Goal: Transaction & Acquisition: Purchase product/service

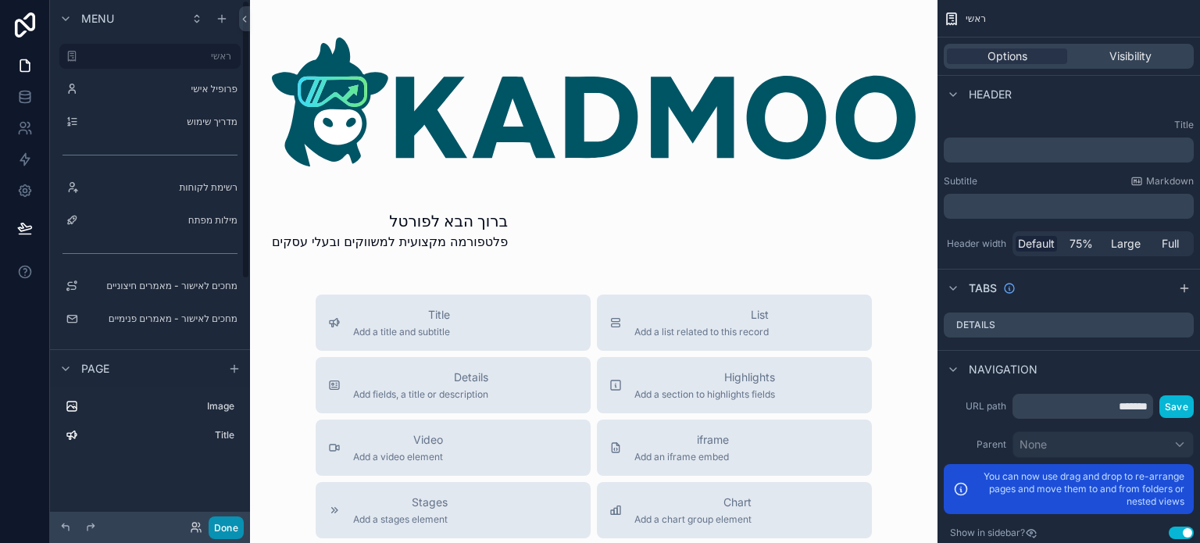
click at [226, 527] on button "Done" at bounding box center [226, 527] width 35 height 23
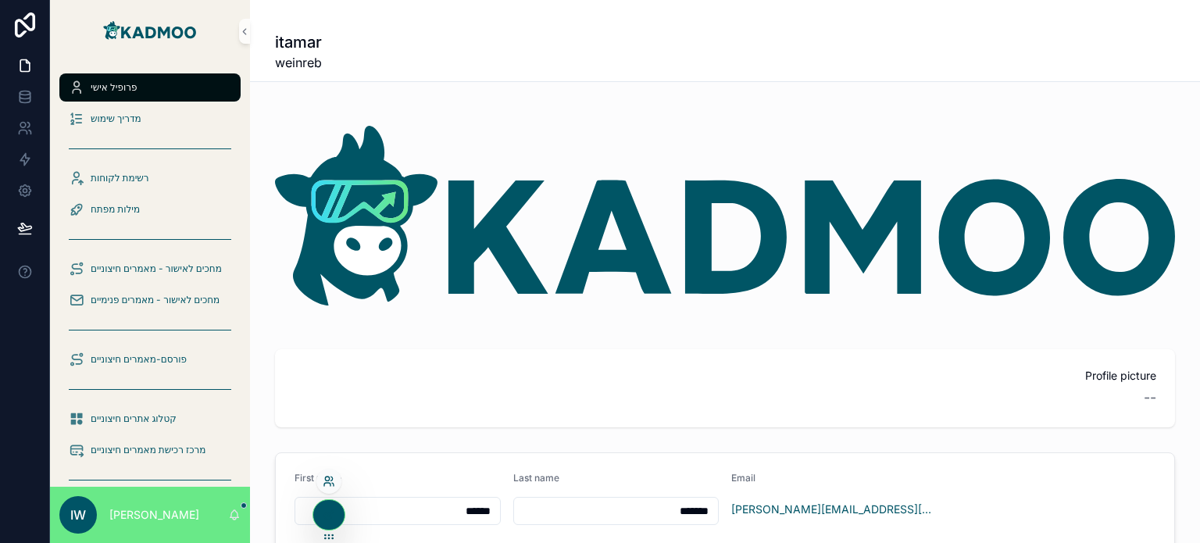
click at [326, 483] on icon at bounding box center [327, 484] width 6 height 3
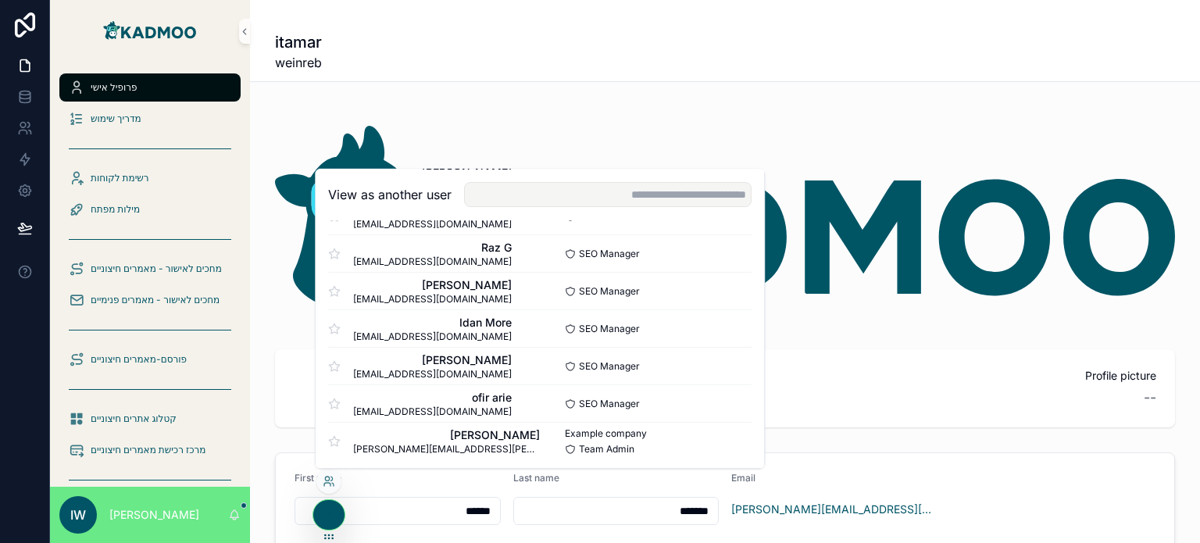
scroll to position [414, 0]
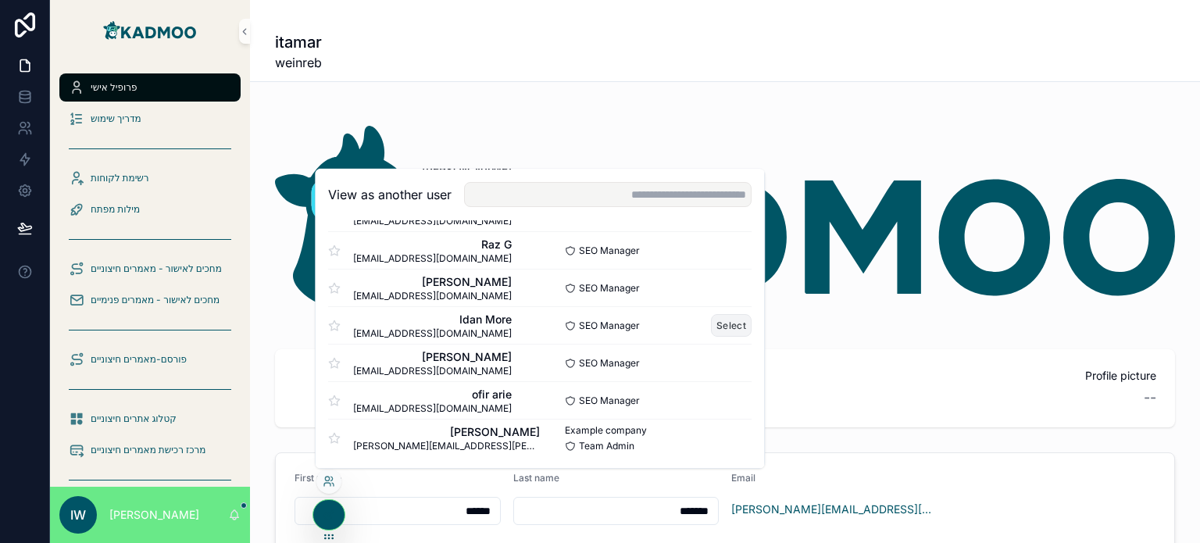
click at [711, 321] on button "Select" at bounding box center [731, 325] width 41 height 23
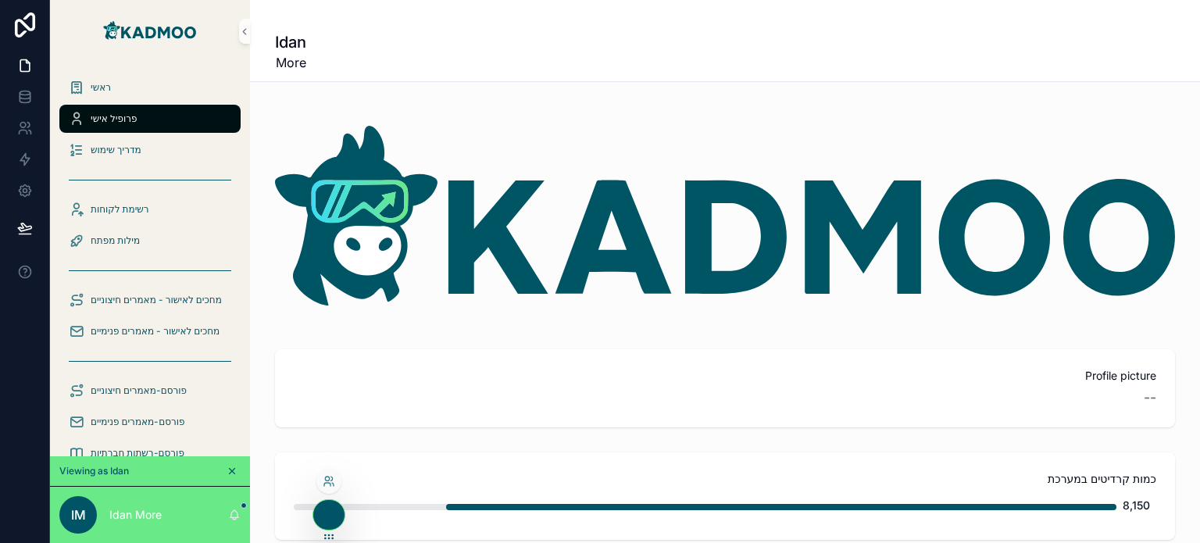
click at [326, 488] on div at bounding box center [328, 481] width 25 height 25
click at [330, 481] on icon at bounding box center [329, 481] width 12 height 12
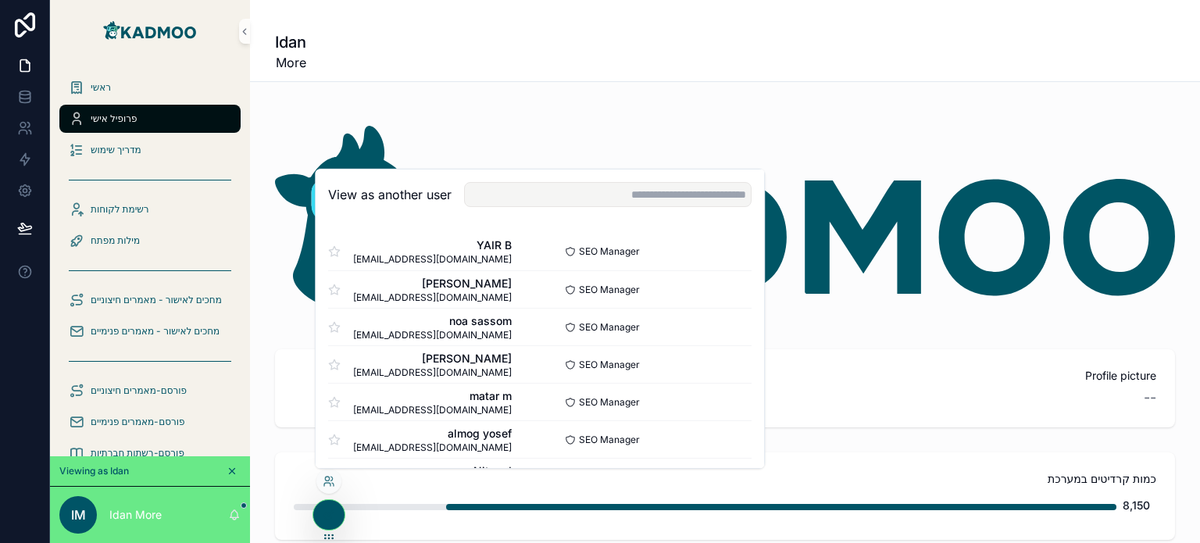
click at [511, 70] on div "Idan More" at bounding box center [725, 51] width 900 height 41
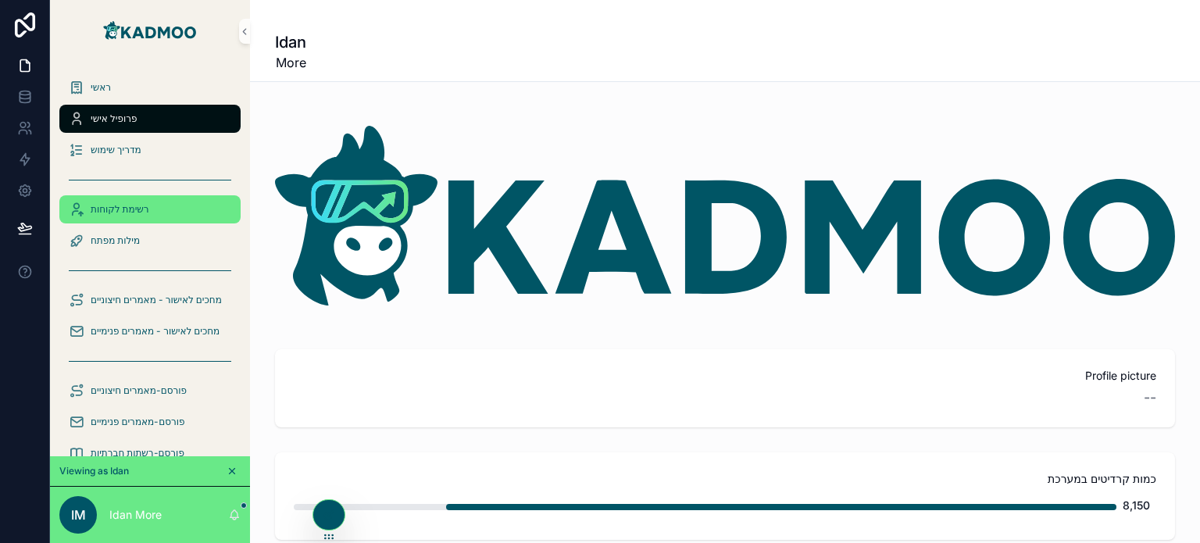
click at [146, 212] on span "רשימת לקוחות" at bounding box center [120, 209] width 59 height 12
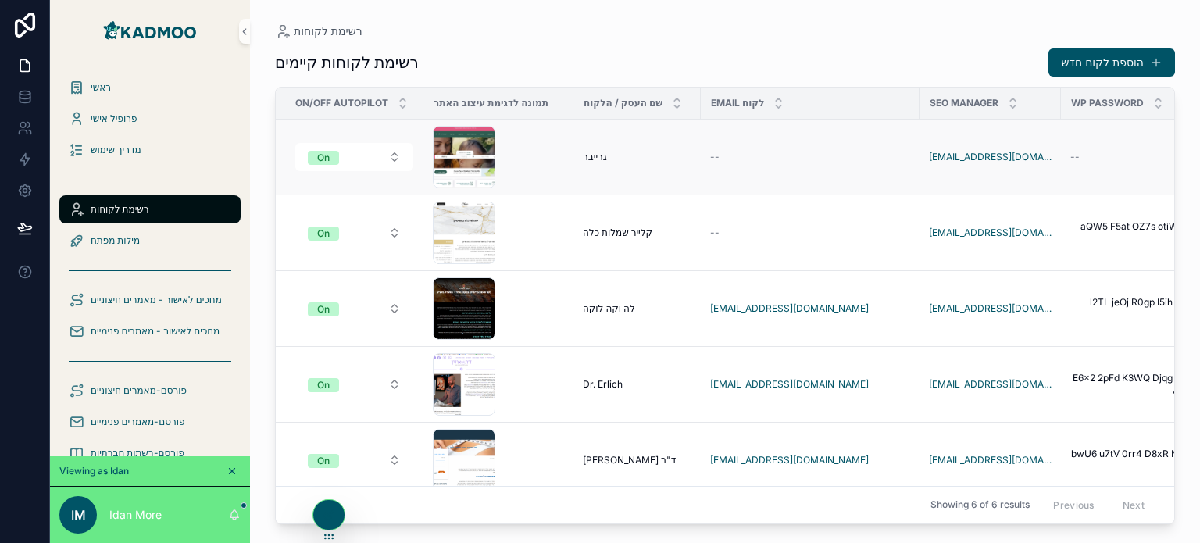
click at [568, 155] on td "ScreenHunter-1300 .png" at bounding box center [498, 157] width 150 height 76
click at [662, 160] on div "[PERSON_NAME]" at bounding box center [637, 157] width 109 height 12
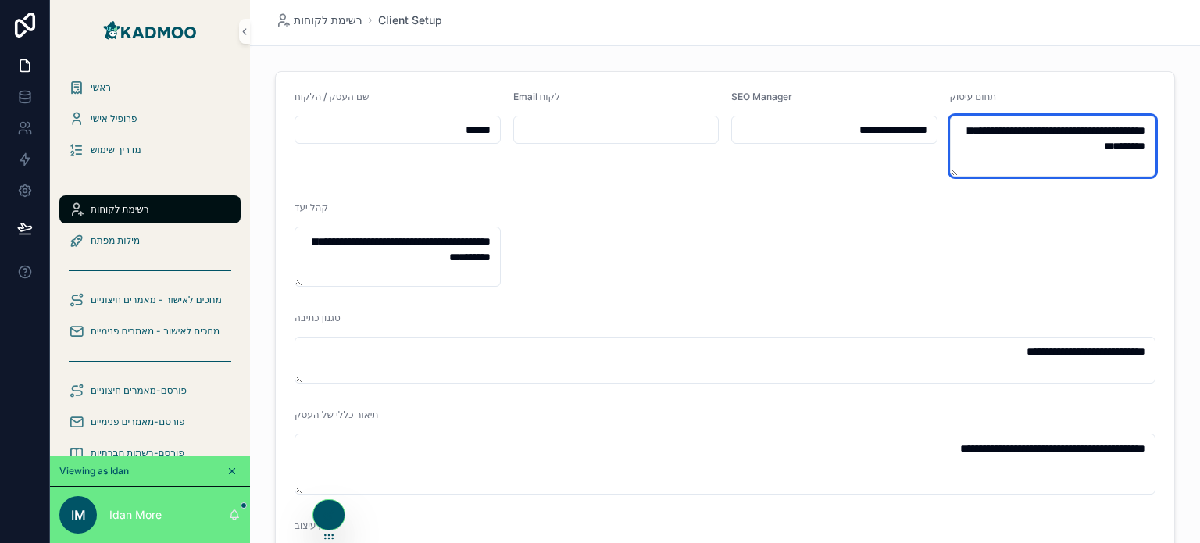
drag, startPoint x: 994, startPoint y: 143, endPoint x: 1158, endPoint y: 123, distance: 166.1
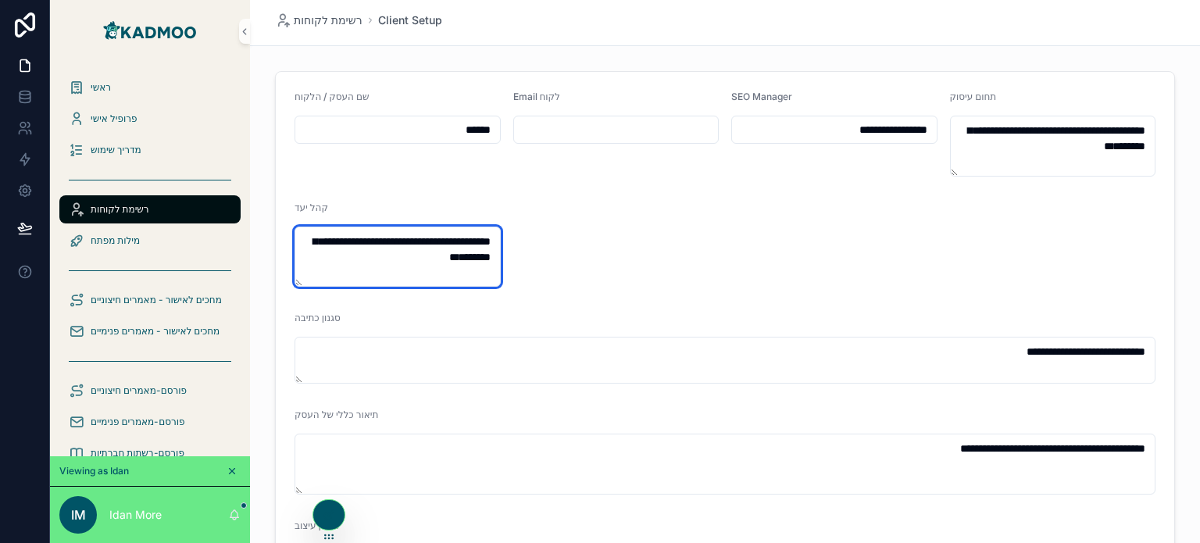
drag, startPoint x: 353, startPoint y: 271, endPoint x: 519, endPoint y: 224, distance: 172.8
click at [400, 255] on textarea "**********" at bounding box center [397, 257] width 206 height 61
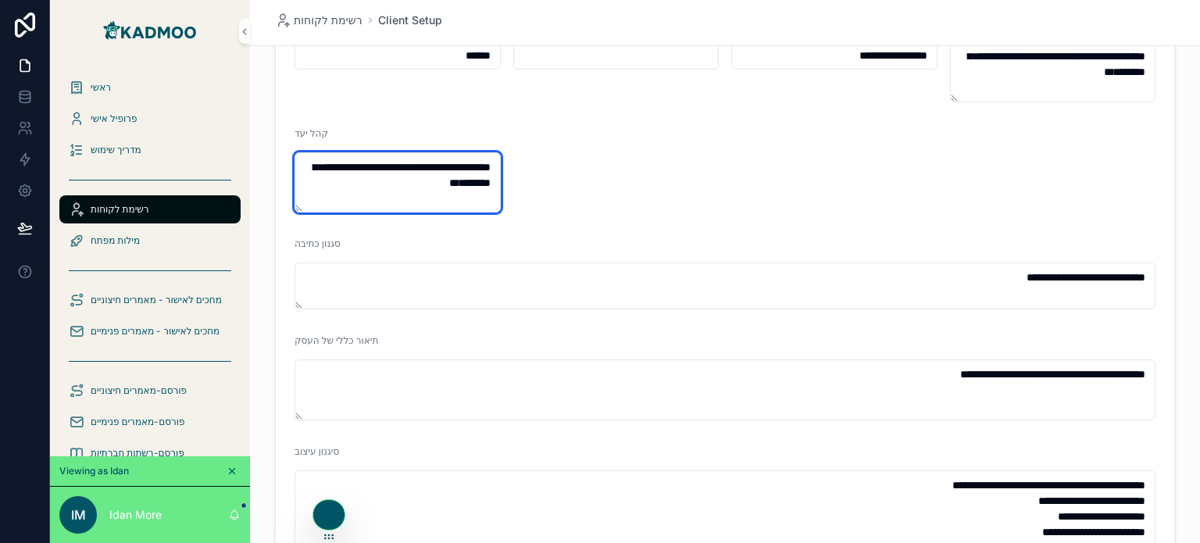
scroll to position [78, 0]
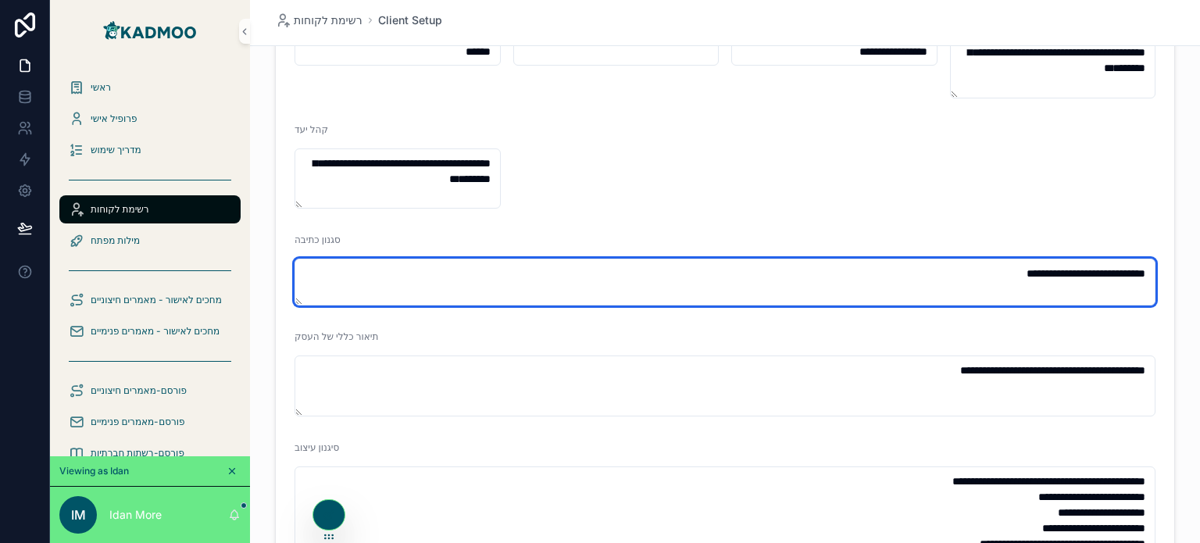
click at [683, 272] on textarea "**********" at bounding box center [724, 282] width 861 height 47
drag, startPoint x: 732, startPoint y: 274, endPoint x: 1199, endPoint y: 237, distance: 468.6
click at [1199, 237] on div "**********" at bounding box center [725, 271] width 950 height 543
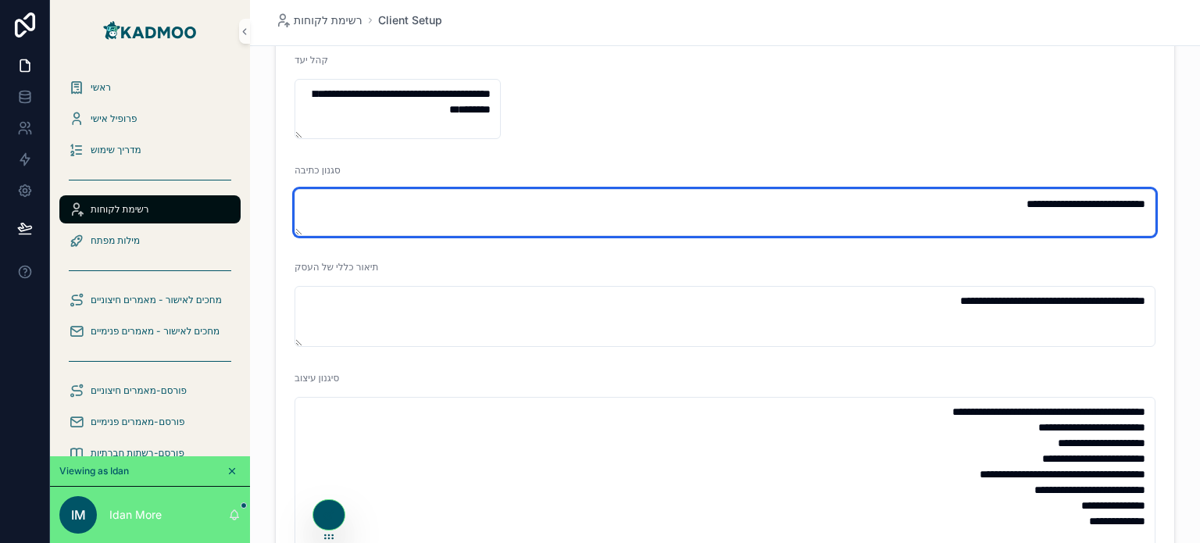
scroll to position [156, 0]
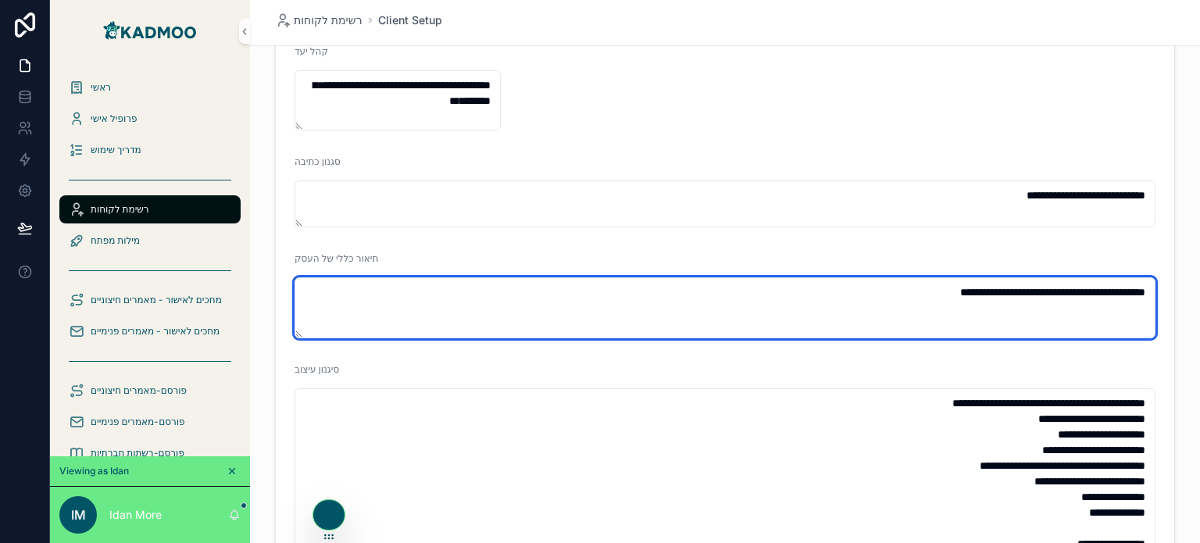
drag, startPoint x: 726, startPoint y: 293, endPoint x: 1153, endPoint y: 269, distance: 427.1
click at [1153, 269] on form "**********" at bounding box center [725, 498] width 898 height 1165
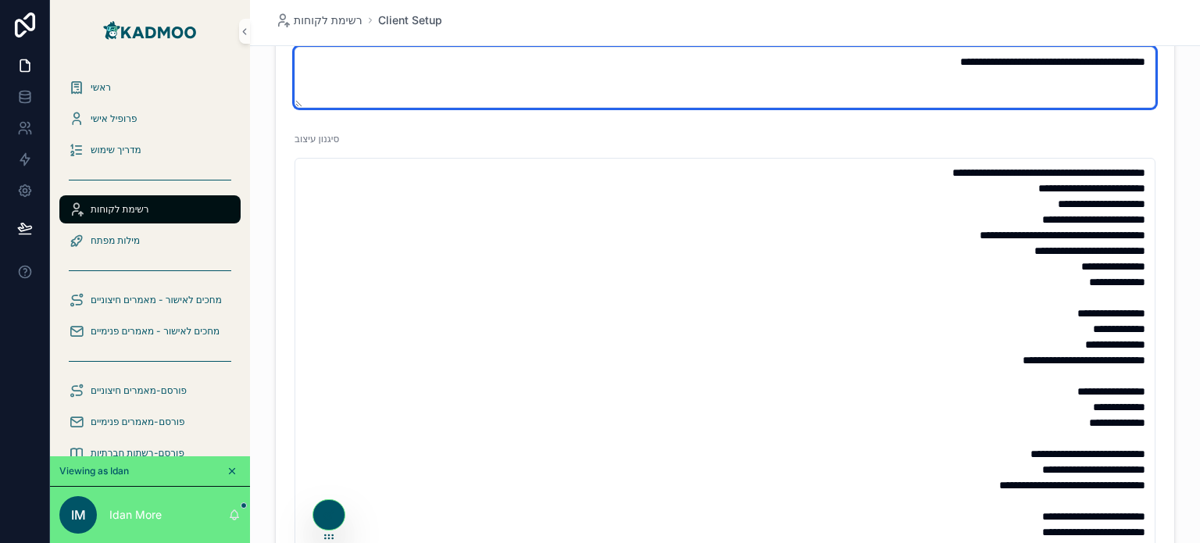
scroll to position [391, 0]
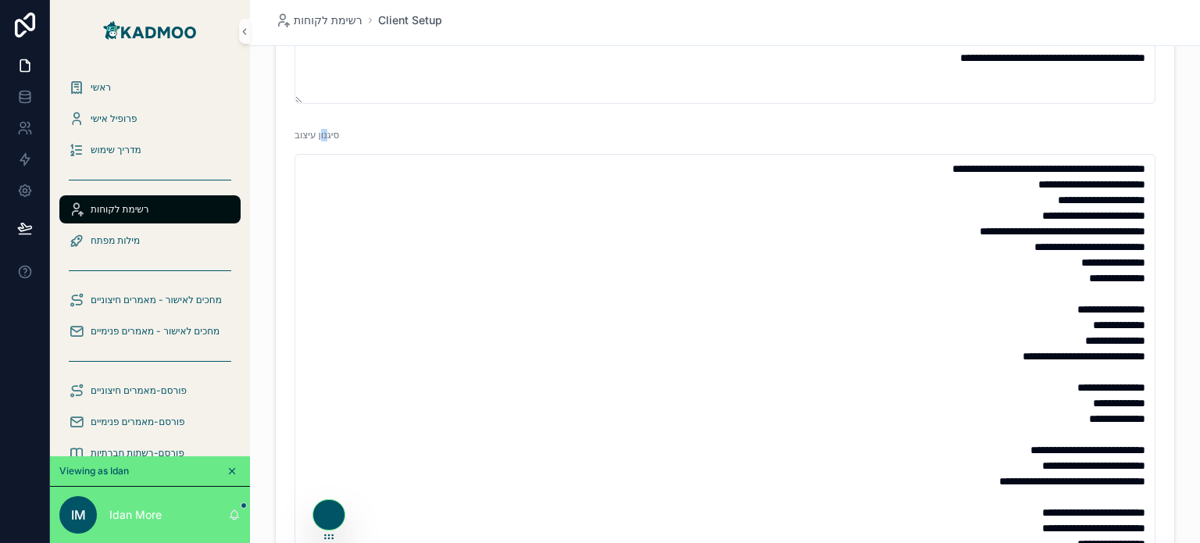
click at [316, 145] on div "סיגנון עיצוב" at bounding box center [724, 138] width 861 height 19
click at [317, 139] on span "סיגנון עיצוב" at bounding box center [316, 135] width 45 height 12
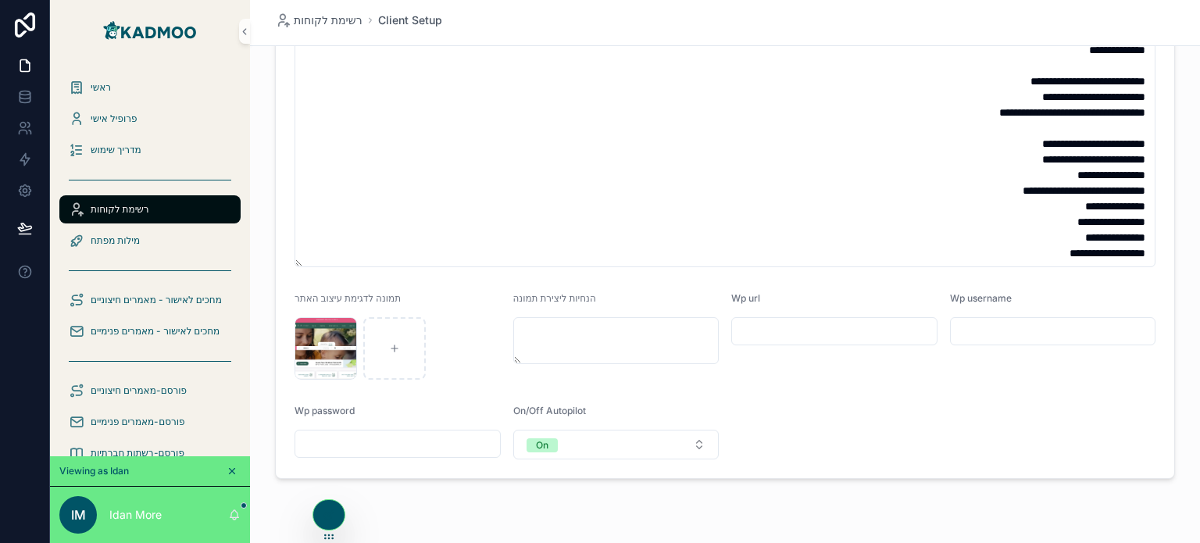
scroll to position [781, 0]
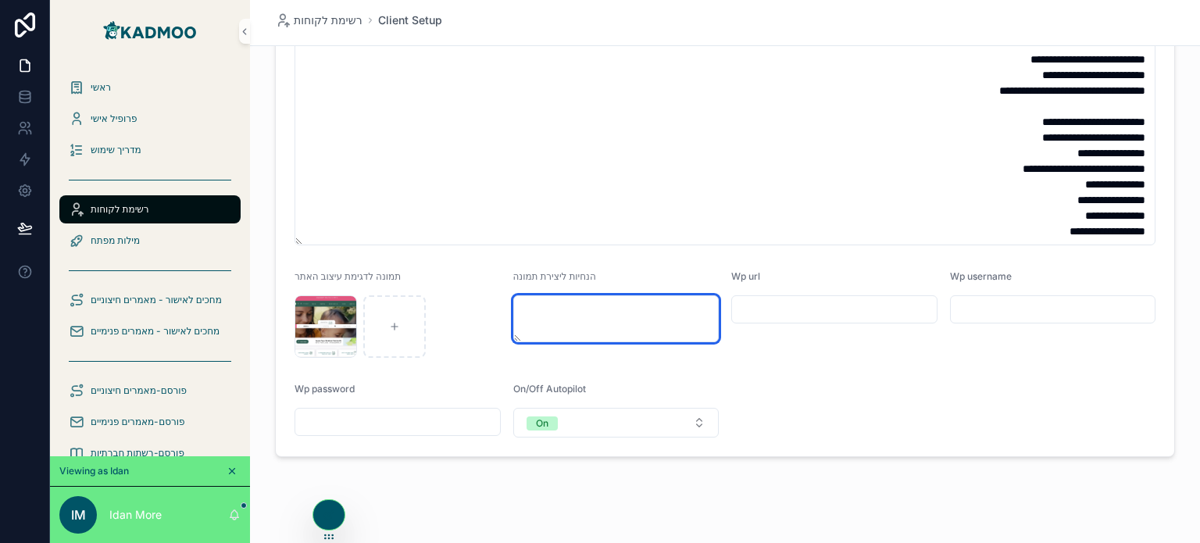
click at [653, 333] on textarea "scrollable content" at bounding box center [616, 318] width 206 height 47
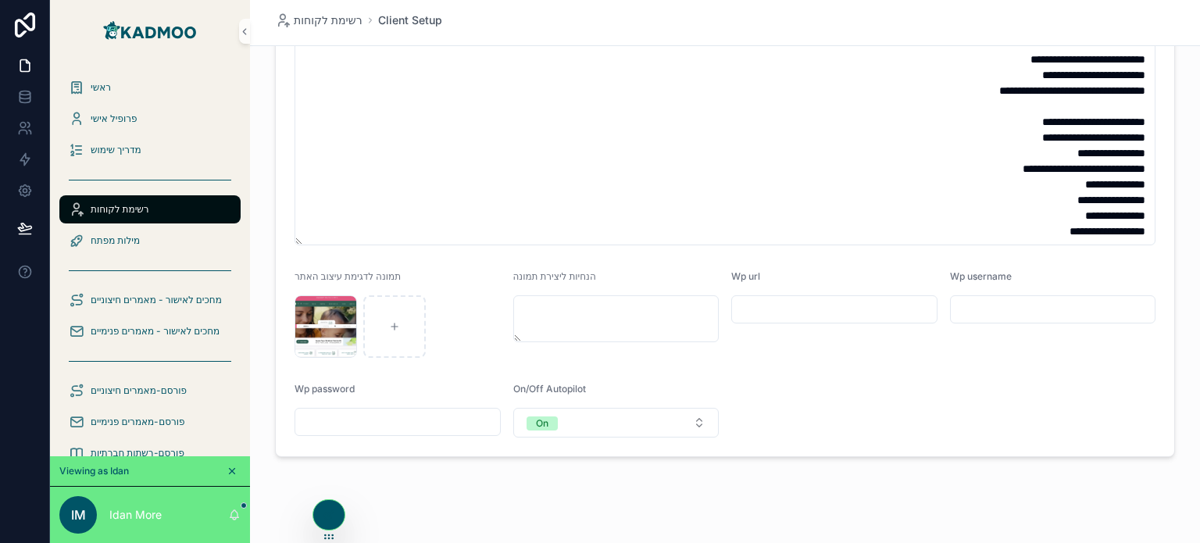
click at [808, 309] on input "scrollable content" at bounding box center [834, 309] width 205 height 22
click at [1004, 309] on input "scrollable content" at bounding box center [1053, 309] width 205 height 22
click at [781, 315] on input "scrollable content" at bounding box center [834, 309] width 205 height 22
click at [839, 315] on input "scrollable content" at bounding box center [834, 309] width 205 height 22
click at [972, 321] on div "scrollable content" at bounding box center [1053, 309] width 206 height 28
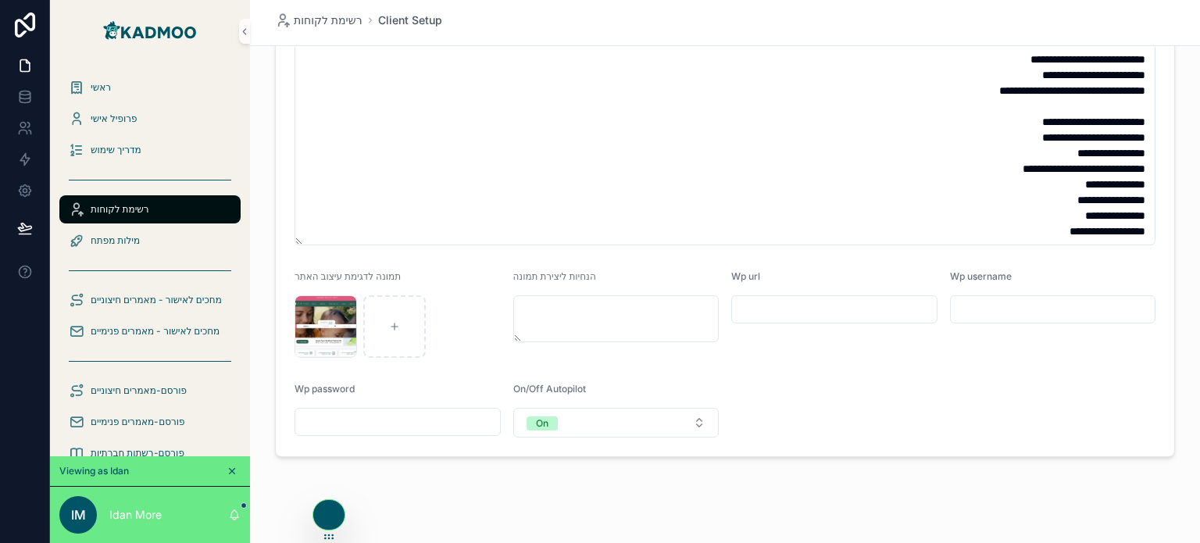
click at [859, 309] on input "scrollable content" at bounding box center [834, 309] width 205 height 22
click at [1010, 313] on input "scrollable content" at bounding box center [1053, 309] width 205 height 22
click at [822, 304] on input "scrollable content" at bounding box center [834, 309] width 205 height 22
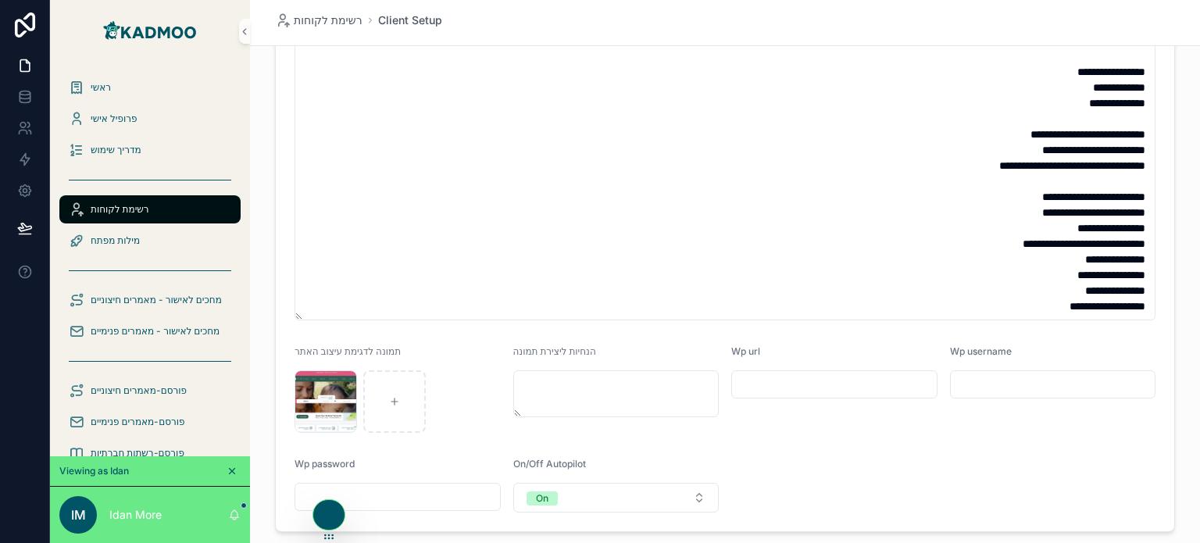
scroll to position [703, 0]
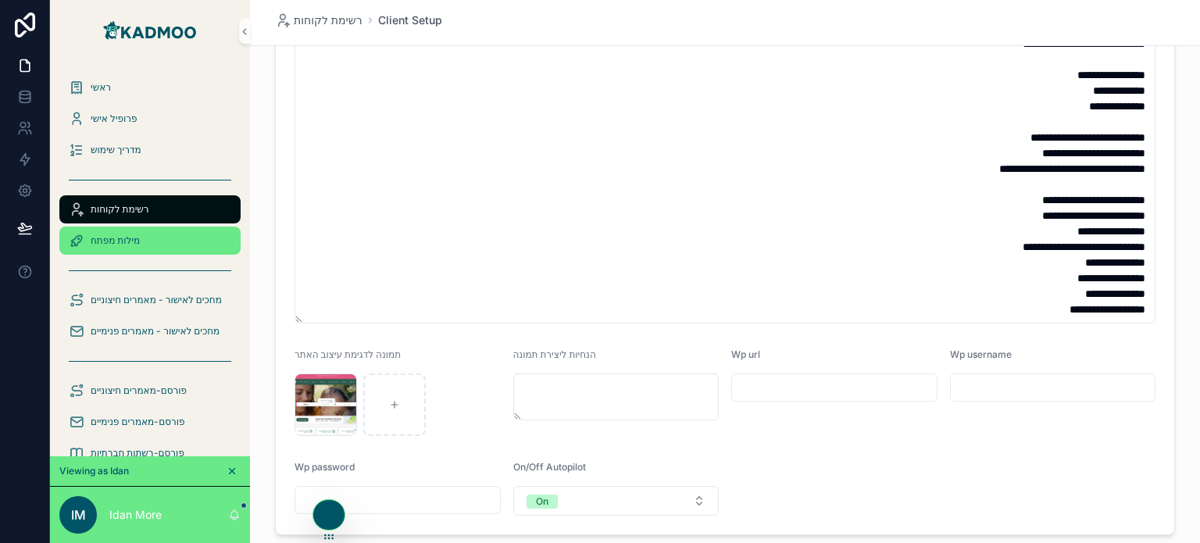
click at [116, 233] on div "מילות מפתח" at bounding box center [150, 240] width 162 height 25
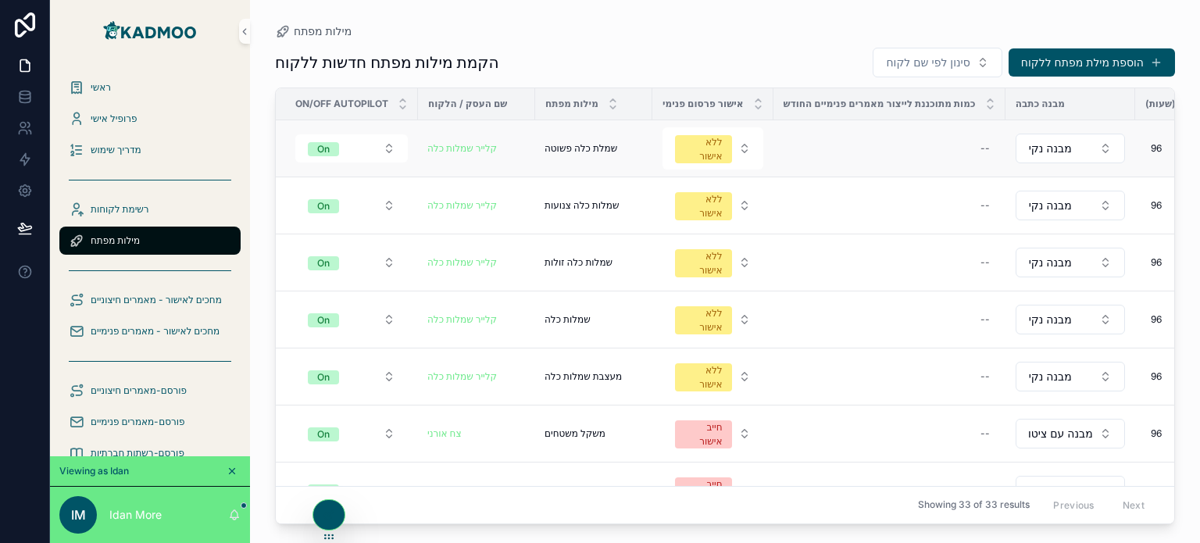
click at [578, 145] on span "שמלת כלה פשוטה" at bounding box center [580, 148] width 73 height 12
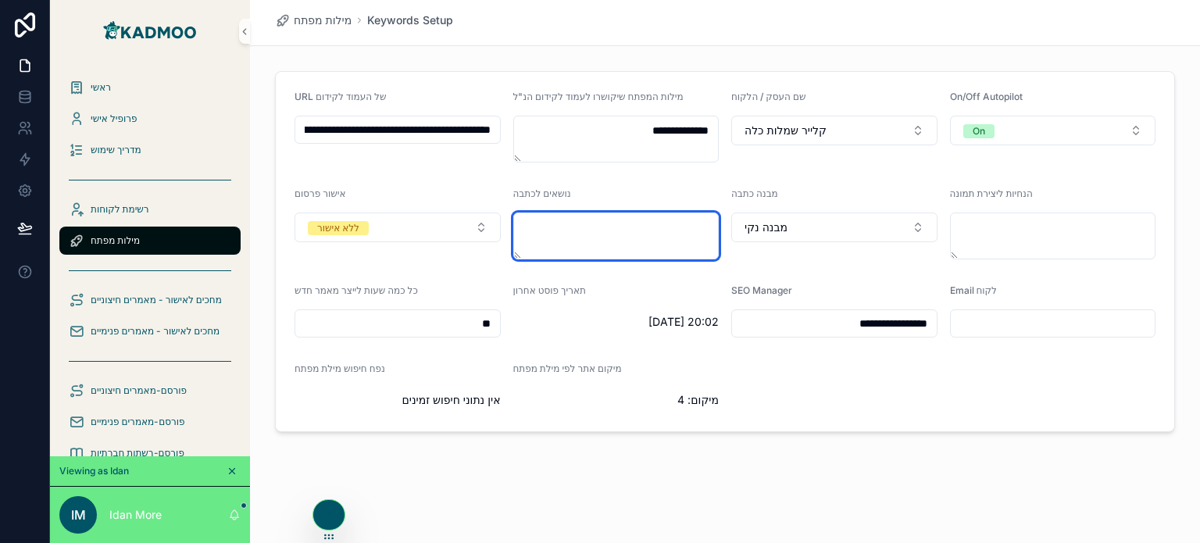
click at [616, 225] on textarea "scrollable content" at bounding box center [616, 235] width 206 height 47
drag, startPoint x: 453, startPoint y: 327, endPoint x: 510, endPoint y: 339, distance: 58.2
click at [512, 339] on form "**********" at bounding box center [725, 251] width 898 height 359
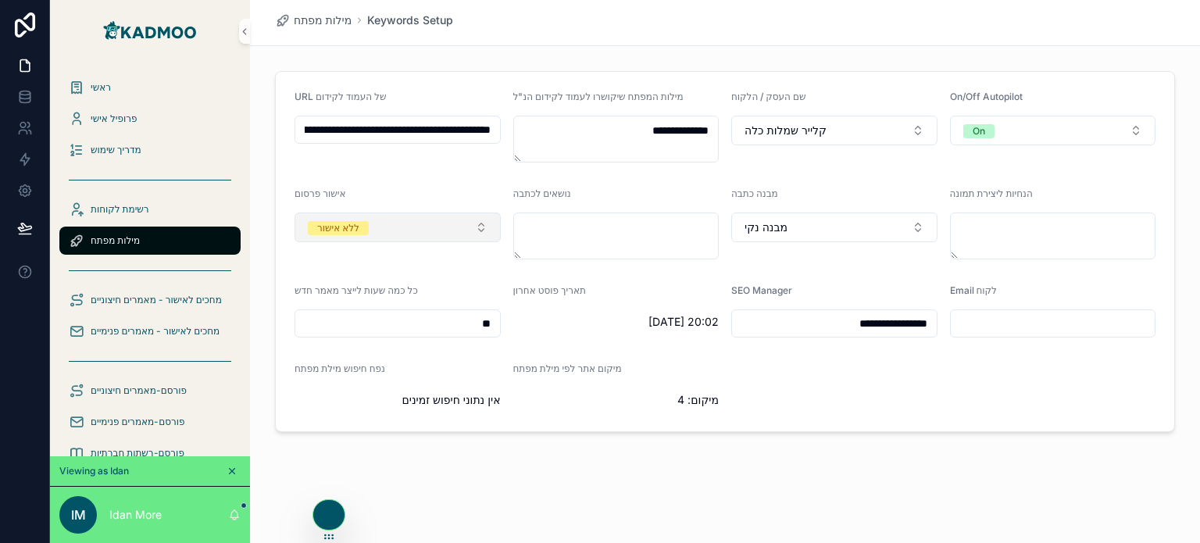
click at [462, 220] on button "ללא אישור" at bounding box center [397, 227] width 206 height 30
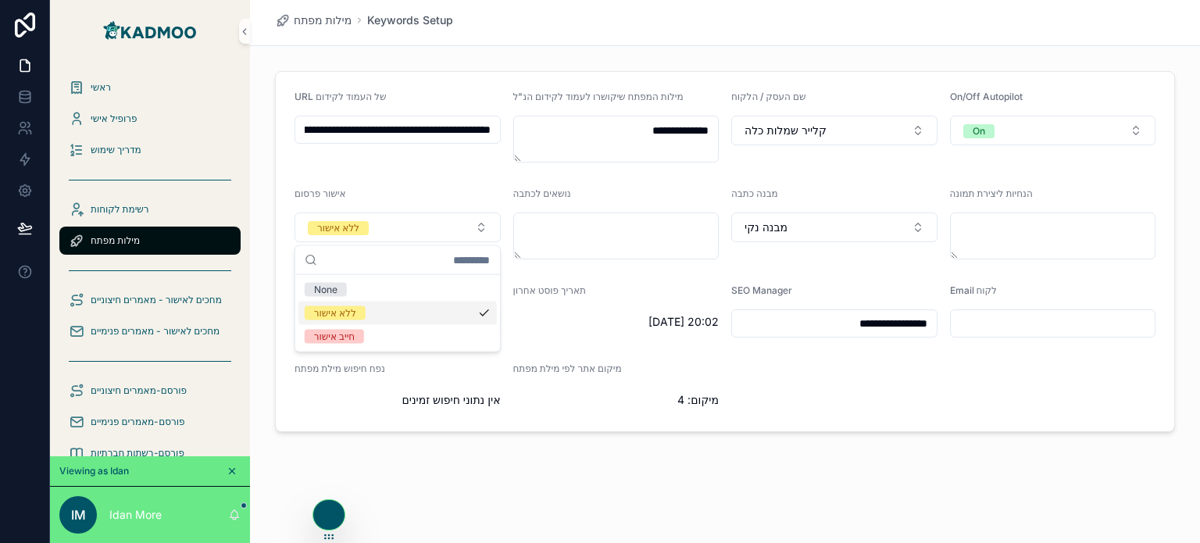
click at [741, 437] on div "**********" at bounding box center [725, 251] width 950 height 373
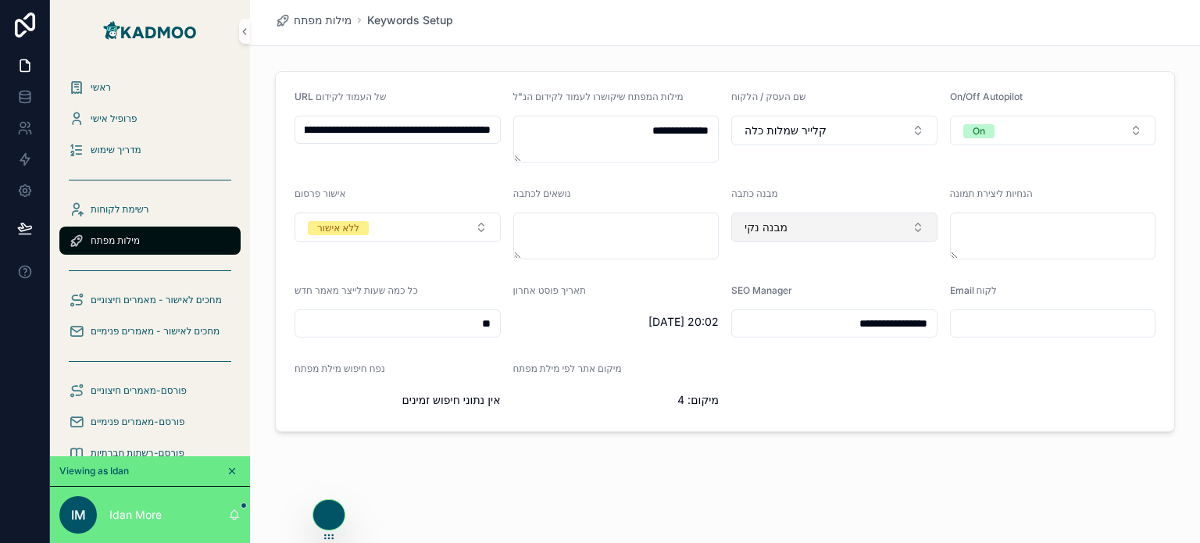
click at [800, 230] on button "מבנה נקי" at bounding box center [834, 227] width 206 height 30
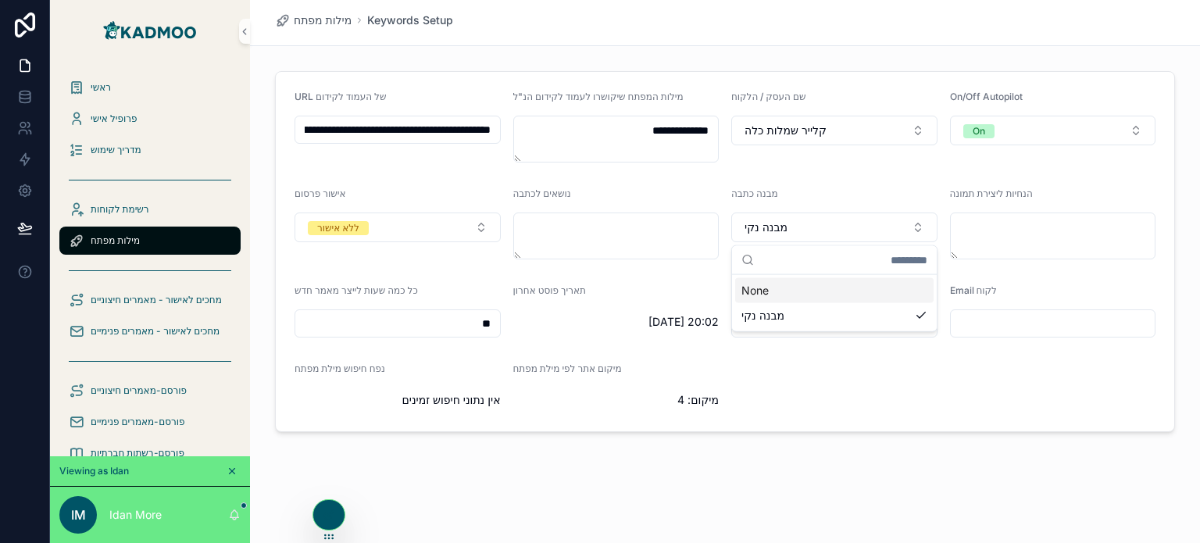
click at [819, 465] on div "**********" at bounding box center [725, 269] width 950 height 538
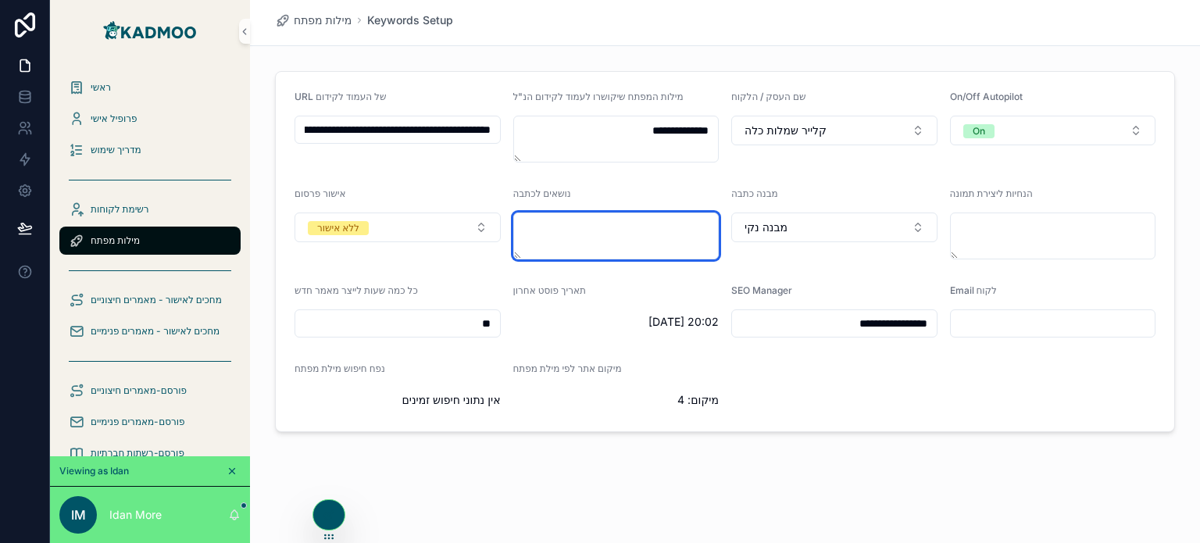
click at [575, 223] on textarea "scrollable content" at bounding box center [616, 235] width 206 height 47
drag, startPoint x: 516, startPoint y: 256, endPoint x: 423, endPoint y: 248, distance: 93.3
click at [423, 248] on form "**********" at bounding box center [725, 251] width 898 height 359
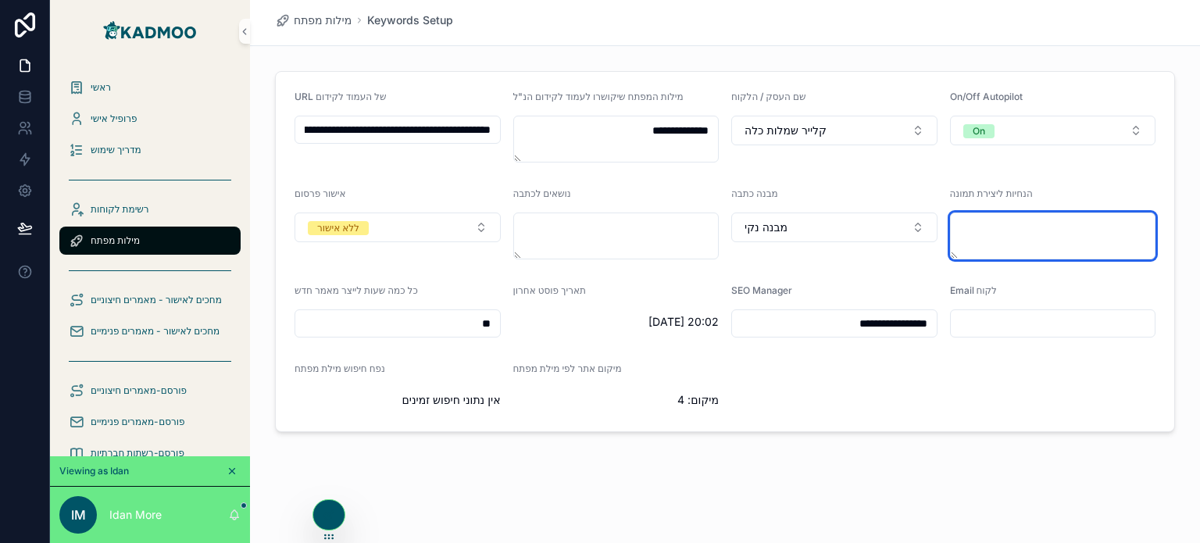
click at [1049, 233] on textarea "scrollable content" at bounding box center [1053, 235] width 206 height 47
click at [1058, 326] on input "scrollable content" at bounding box center [1053, 323] width 205 height 22
click at [1082, 135] on button "On" at bounding box center [1053, 131] width 206 height 30
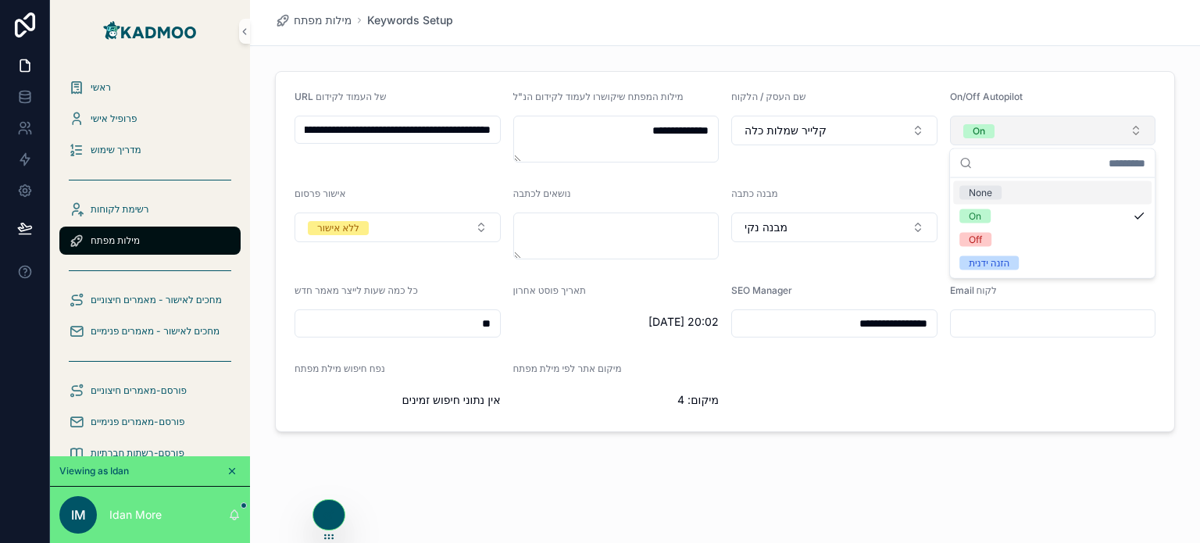
click at [1083, 135] on button "On" at bounding box center [1053, 131] width 206 height 30
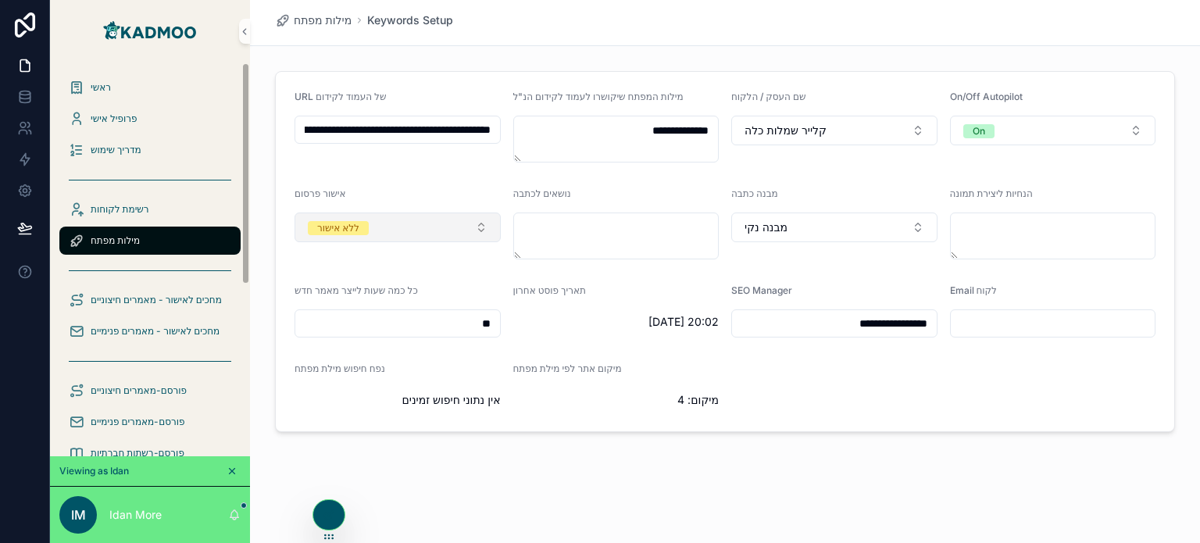
click at [366, 234] on span "ללא אישור" at bounding box center [338, 228] width 61 height 14
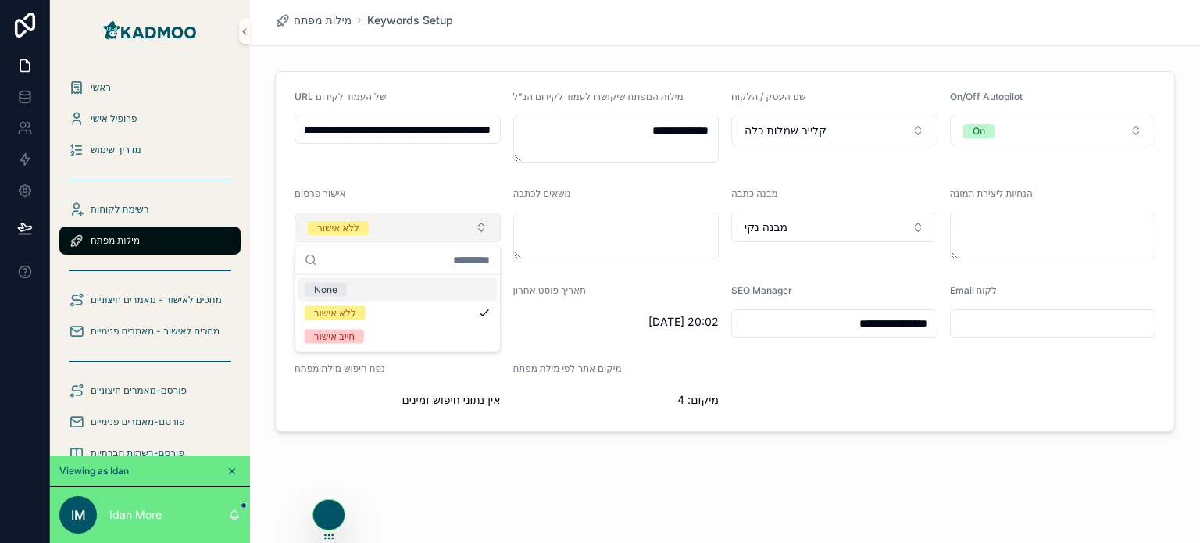
click at [366, 234] on span "ללא אישור" at bounding box center [338, 228] width 61 height 14
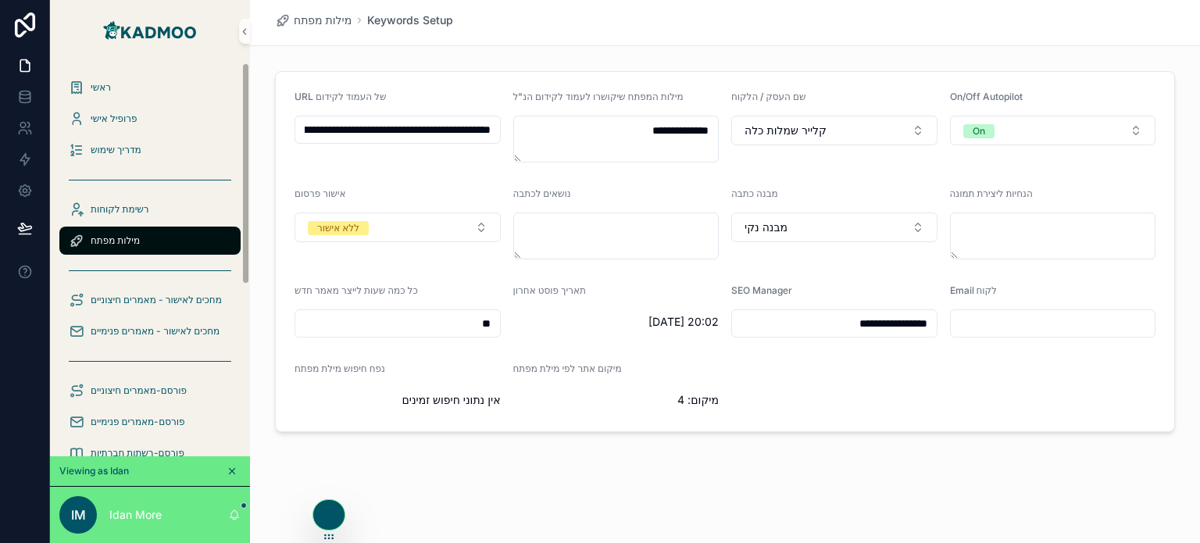
click at [144, 247] on div "מילות מפתח" at bounding box center [150, 240] width 162 height 25
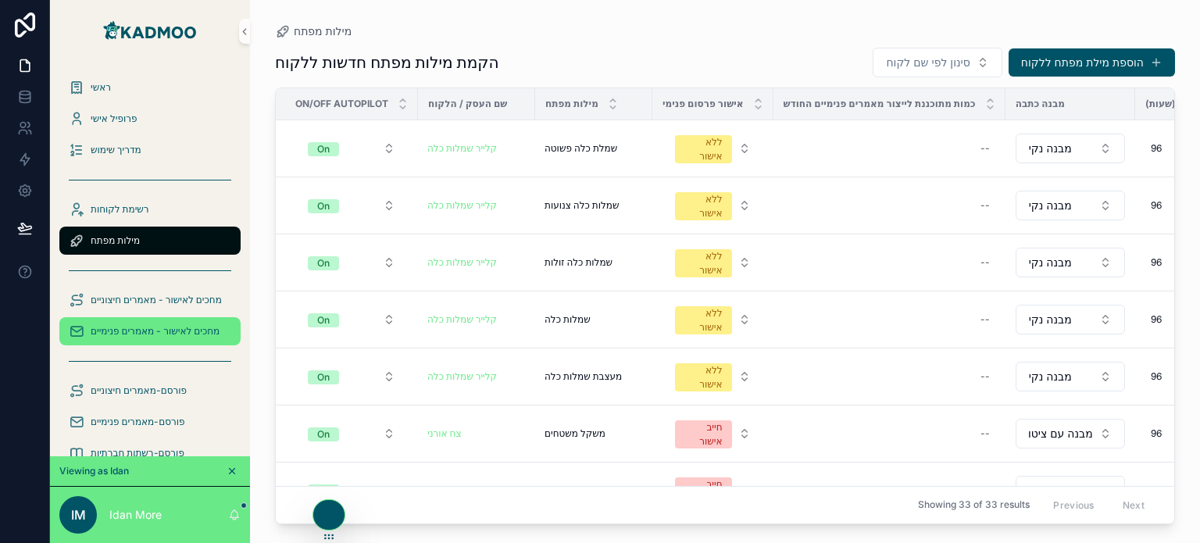
click at [186, 337] on span "מחכים לאישור - מאמרים פנימיים" at bounding box center [155, 331] width 129 height 12
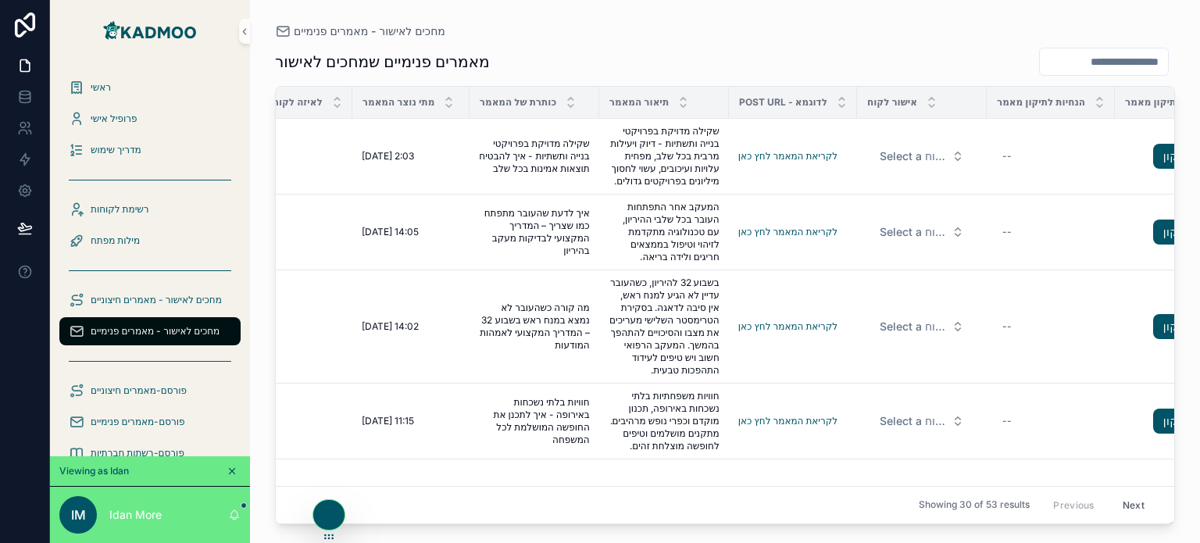
scroll to position [0, 87]
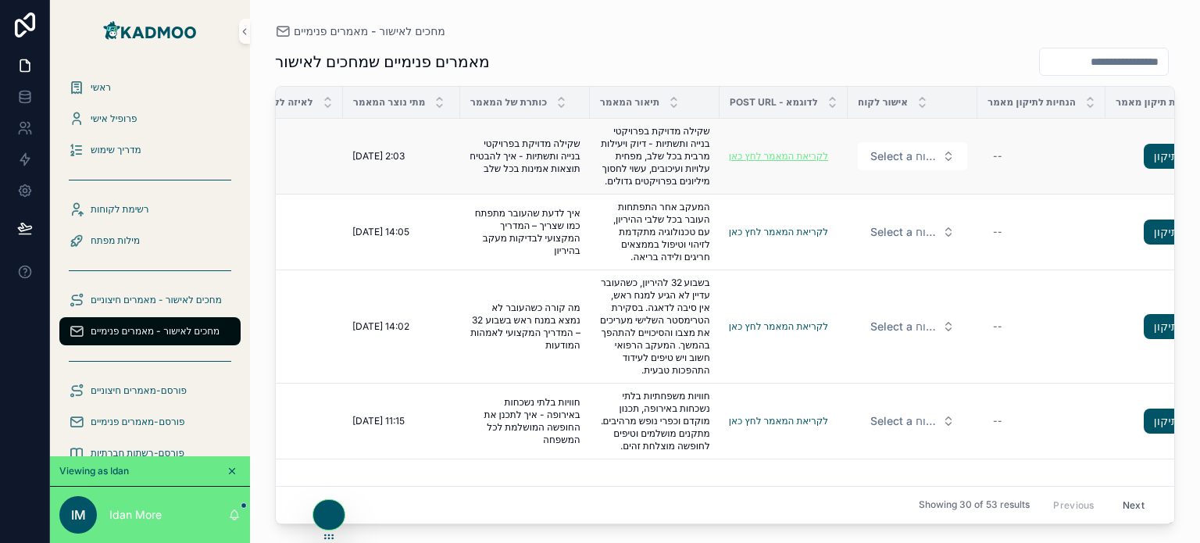
click at [798, 162] on link "לקריאת המאמר לחץ כאן" at bounding box center [778, 156] width 99 height 12
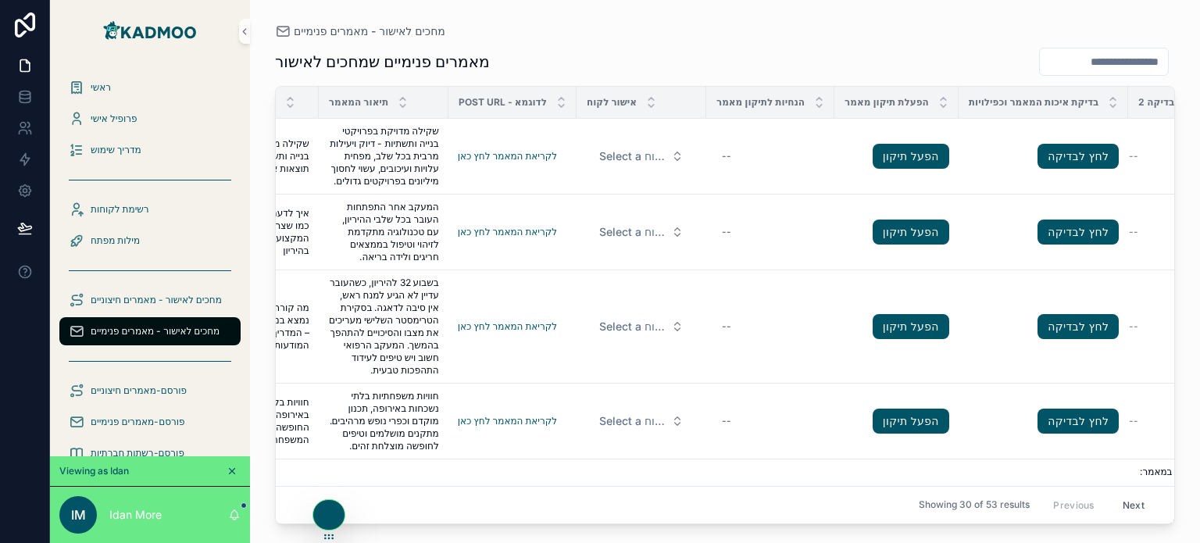
scroll to position [0, 447]
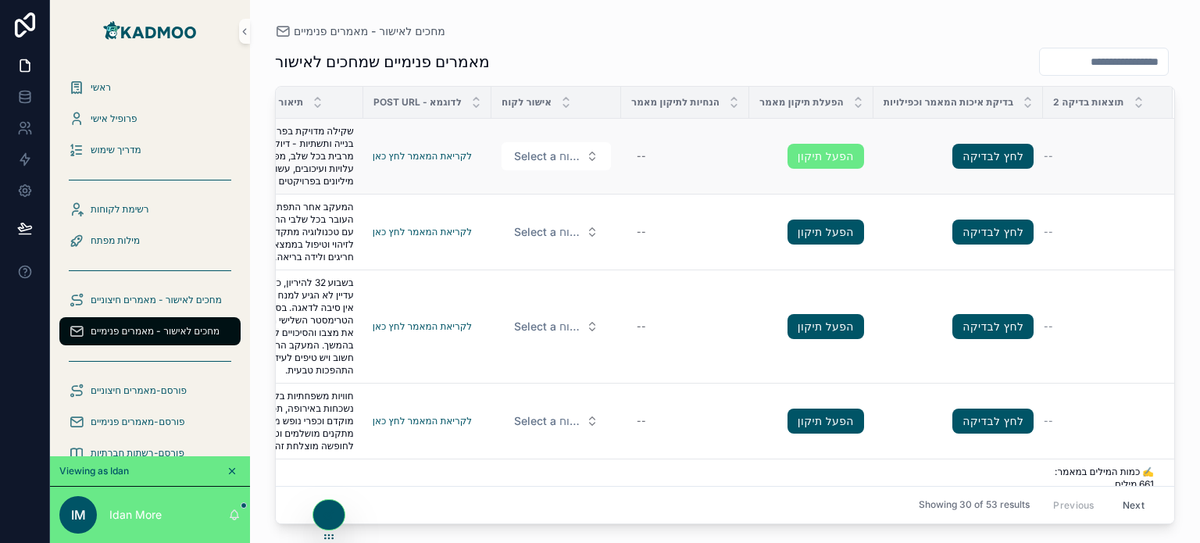
click at [819, 161] on link "הפעל תיקון" at bounding box center [825, 156] width 77 height 25
click at [689, 162] on div "--" at bounding box center [684, 156] width 109 height 25
type textarea "****"
click at [682, 59] on div "מאמרים פנימיים שמחכים לאישור" at bounding box center [725, 62] width 900 height 30
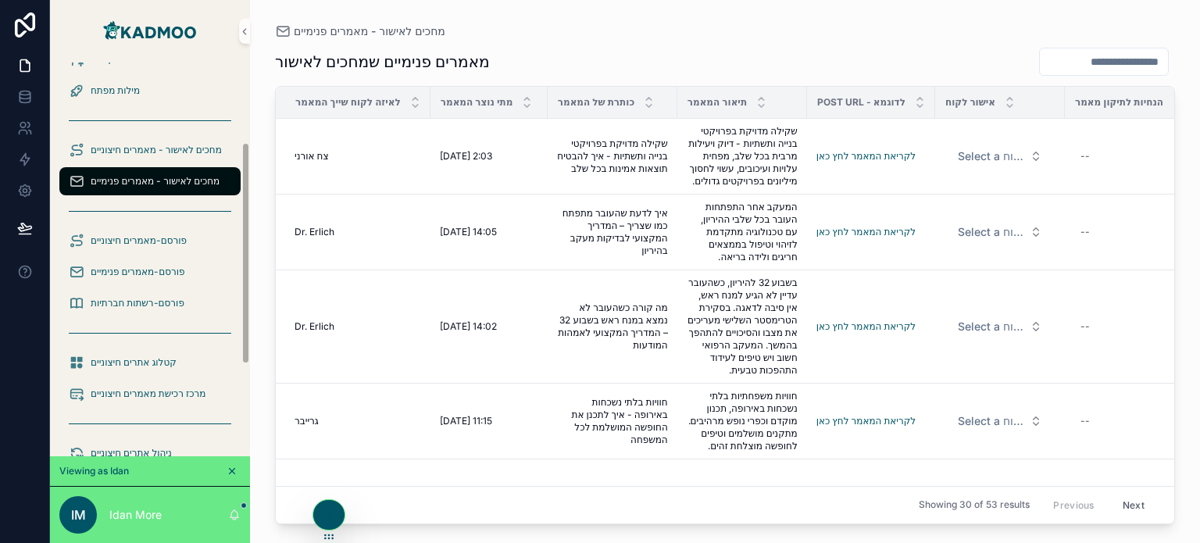
scroll to position [156, 0]
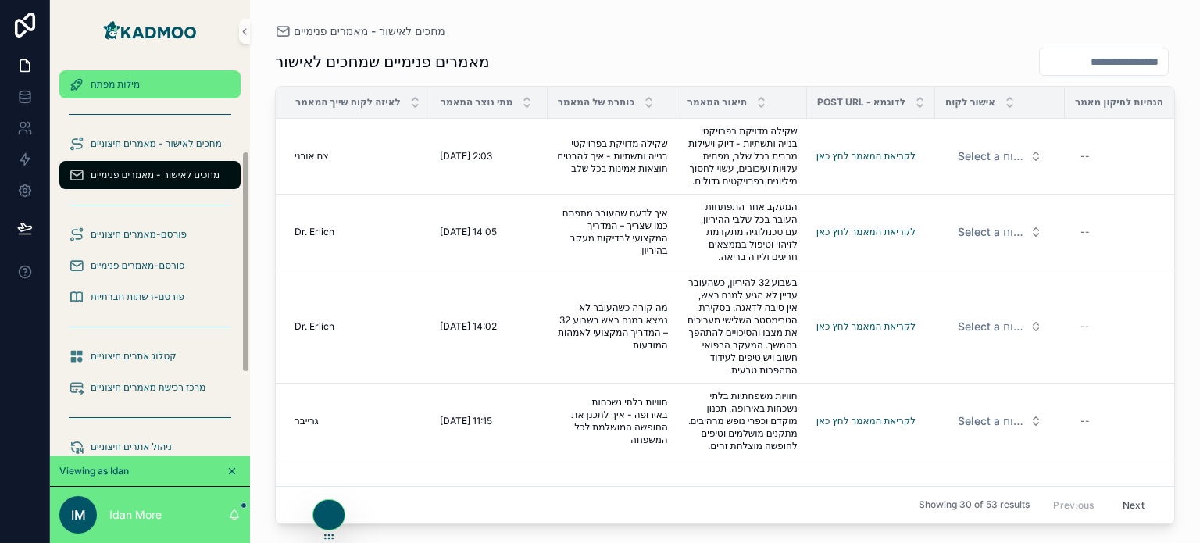
click at [126, 77] on div "מילות מפתח" at bounding box center [150, 84] width 162 height 25
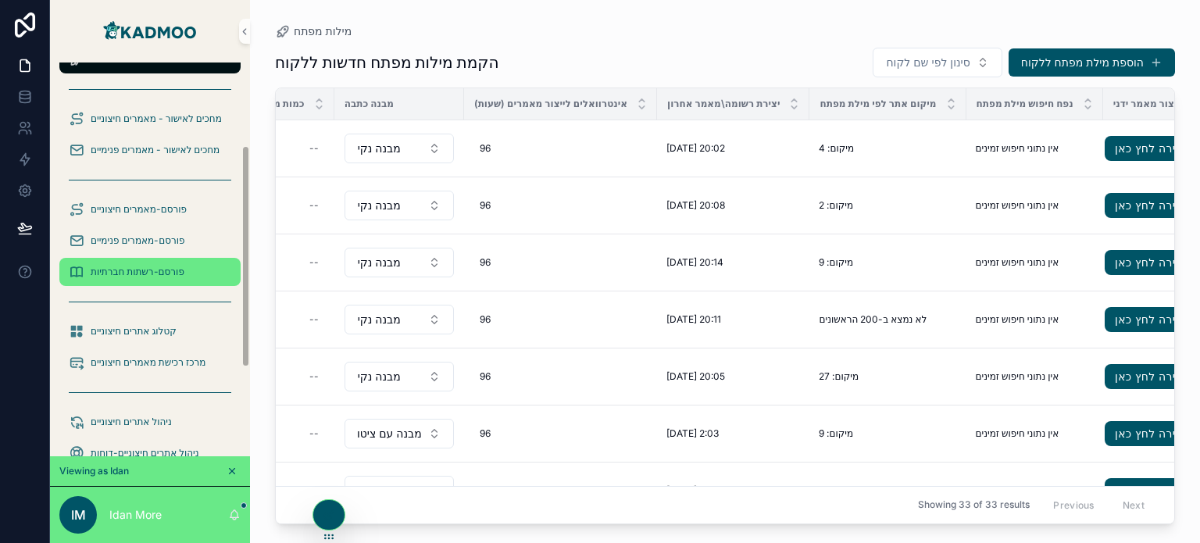
scroll to position [146, 0]
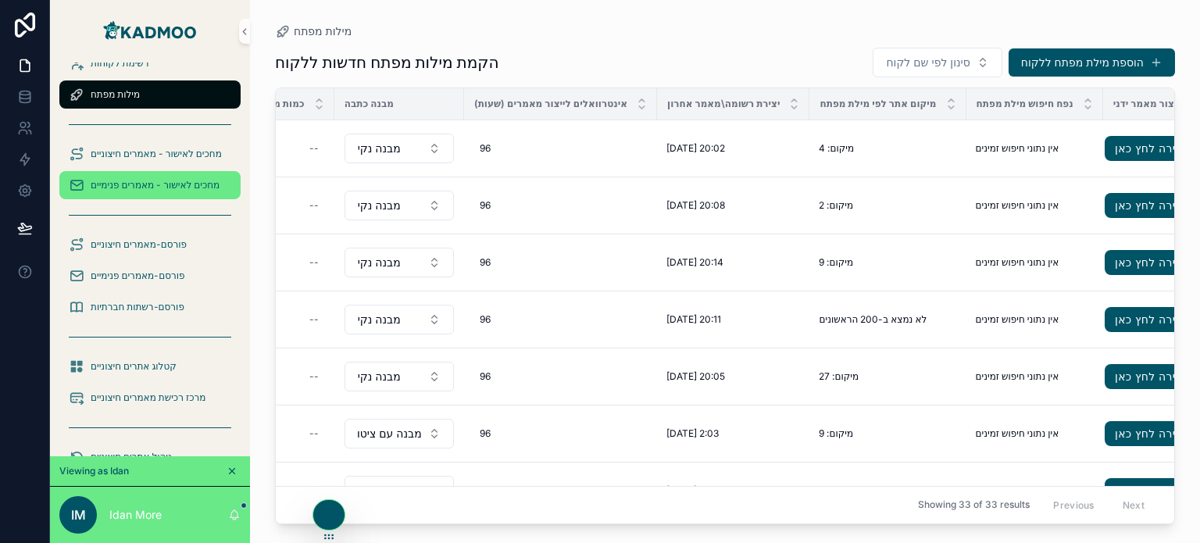
click at [188, 190] on span "מחכים לאישור - מאמרים פנימיים" at bounding box center [155, 185] width 129 height 12
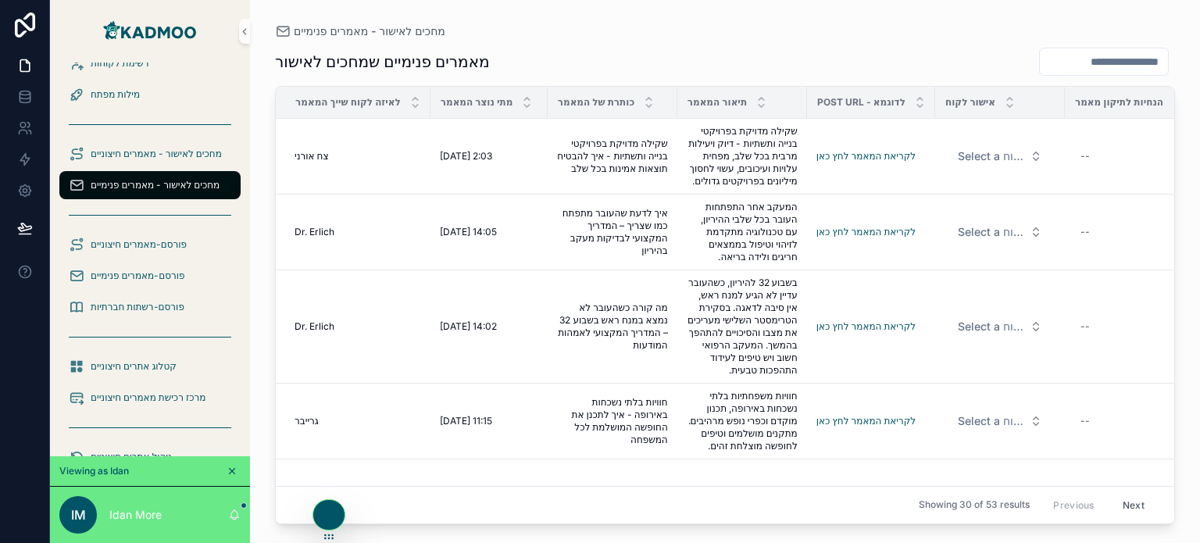
scroll to position [0, 447]
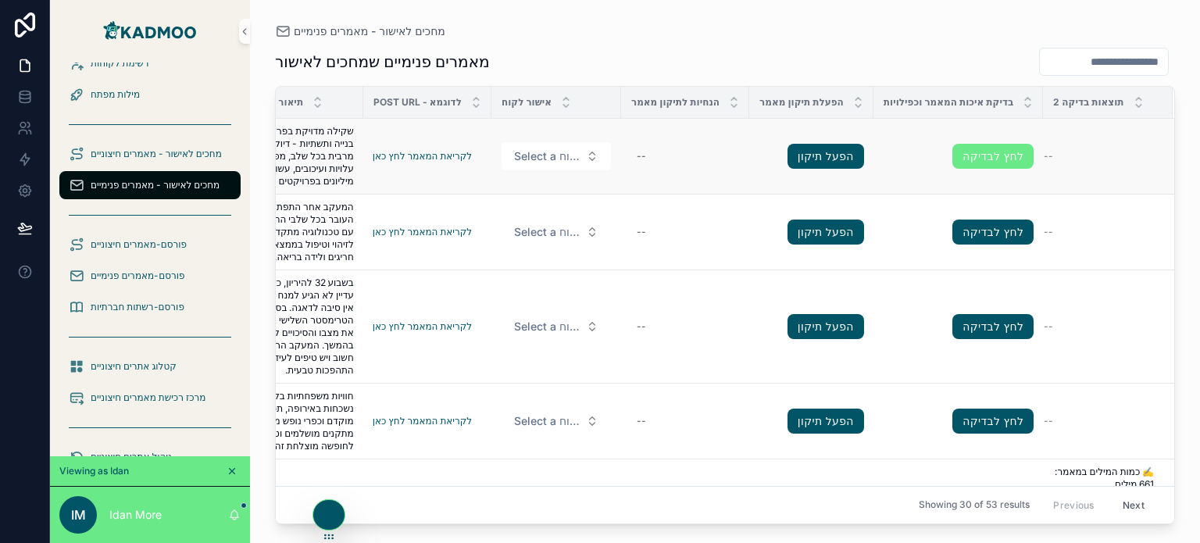
click at [995, 158] on link "לחץ לבדיקה" at bounding box center [992, 156] width 81 height 25
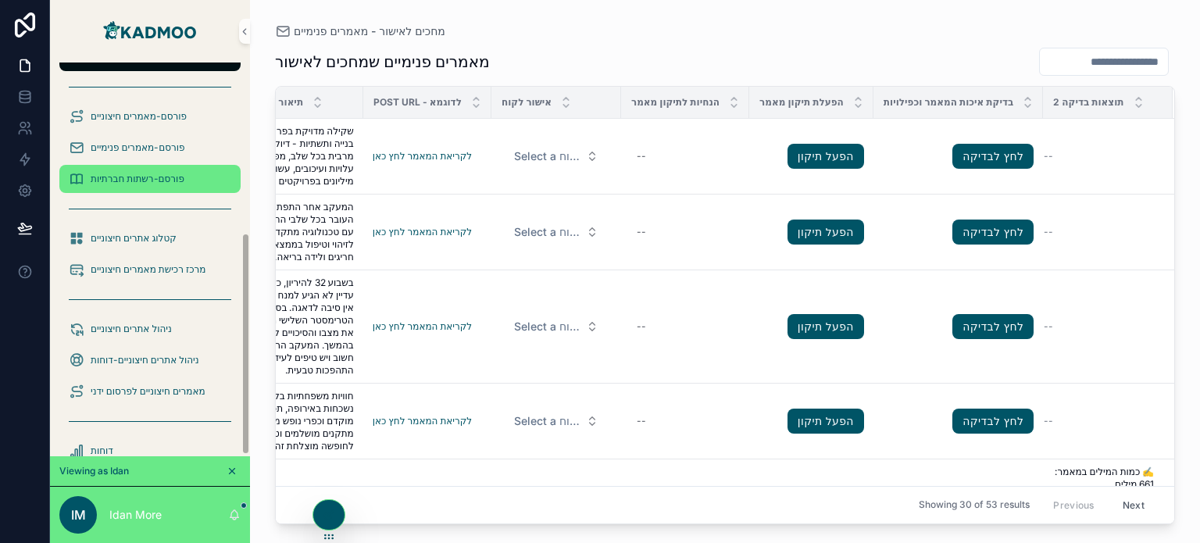
scroll to position [302, 0]
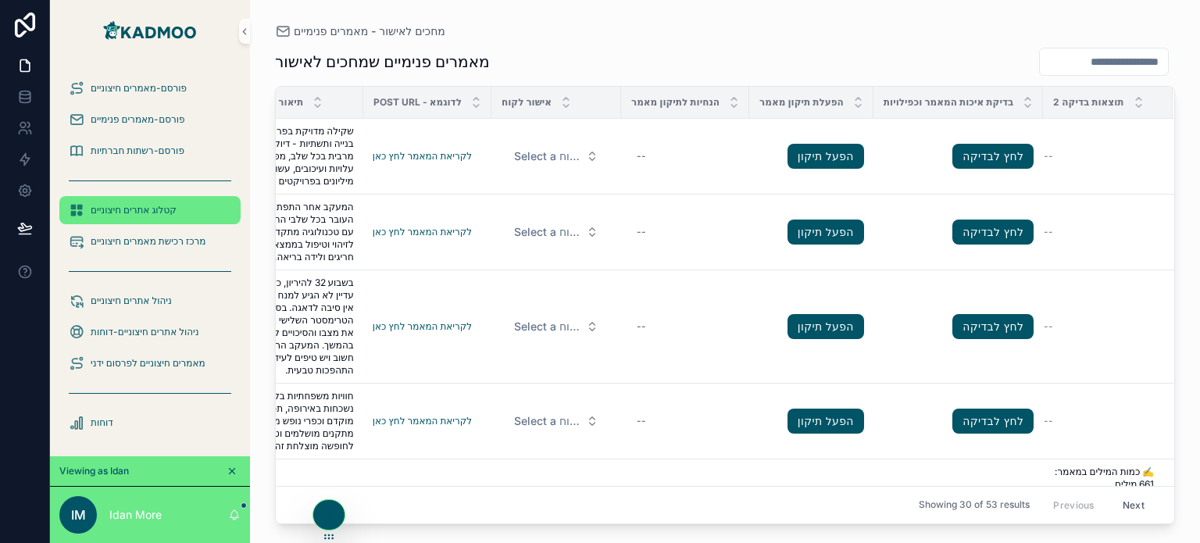
click at [153, 209] on span "קטלוג אתרים חיצוניים" at bounding box center [134, 210] width 86 height 12
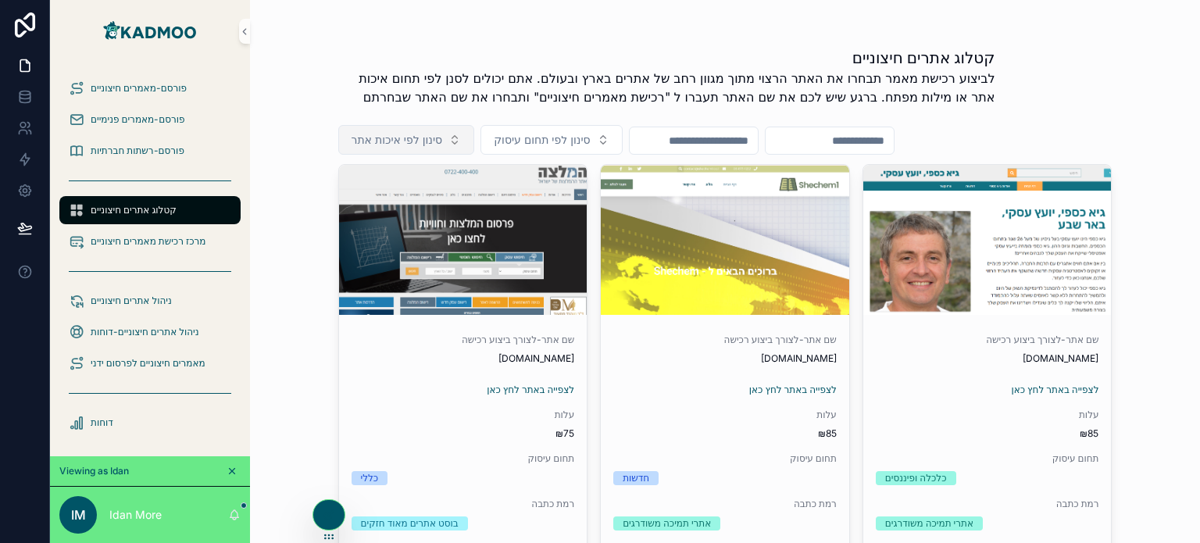
click at [449, 134] on button "סינון לפי איכות אתר" at bounding box center [406, 140] width 137 height 30
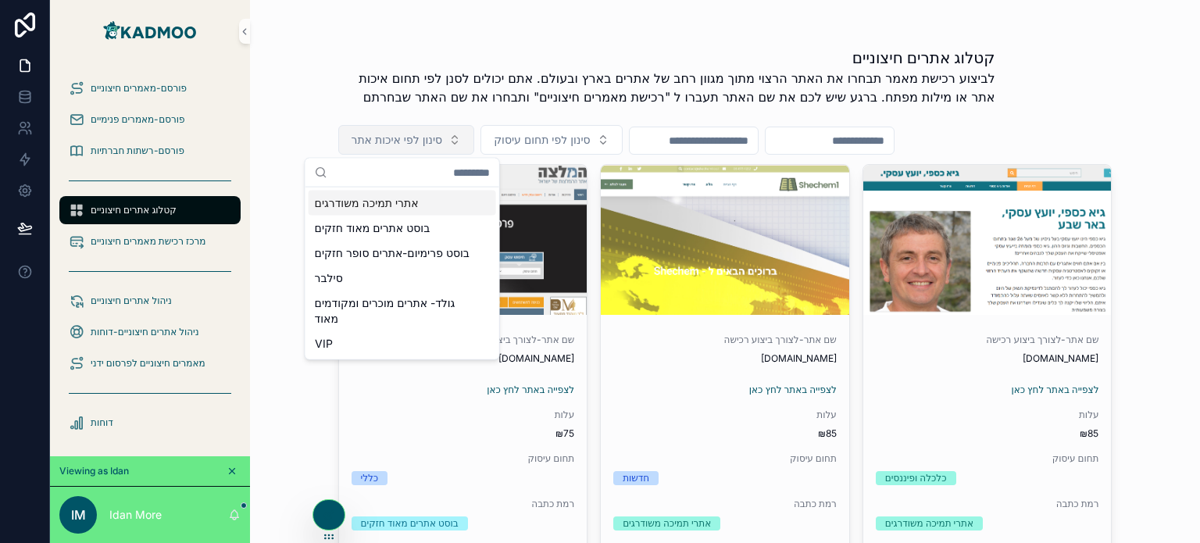
click at [426, 147] on span "סינון לפי איכות אתר" at bounding box center [396, 140] width 91 height 16
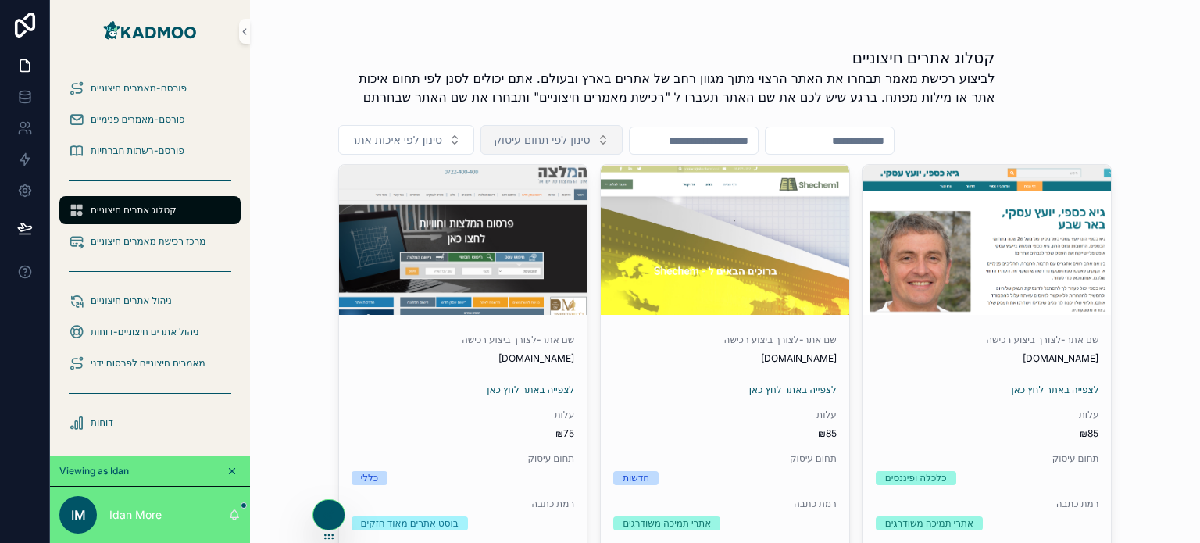
click at [564, 142] on span "סינון לפי תחום עיסוק" at bounding box center [542, 140] width 96 height 16
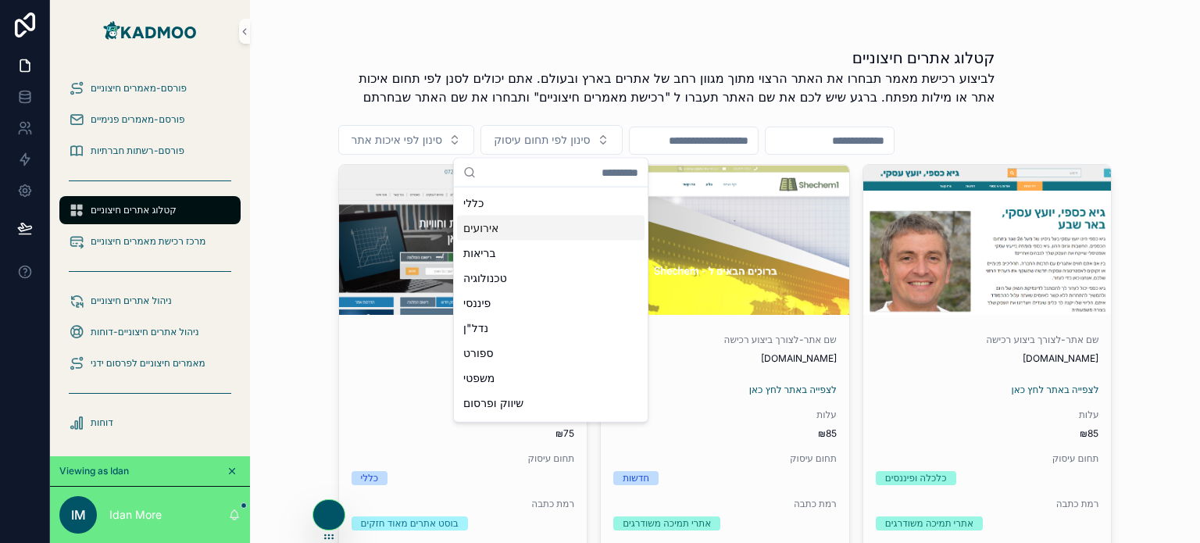
click at [553, 97] on p "לביצוע רכישת מאמר תבחרו את האתר הרצוי מתוך מגוון רחב של אתרים בארץ ובעולם. אתם …" at bounding box center [666, 87] width 657 height 37
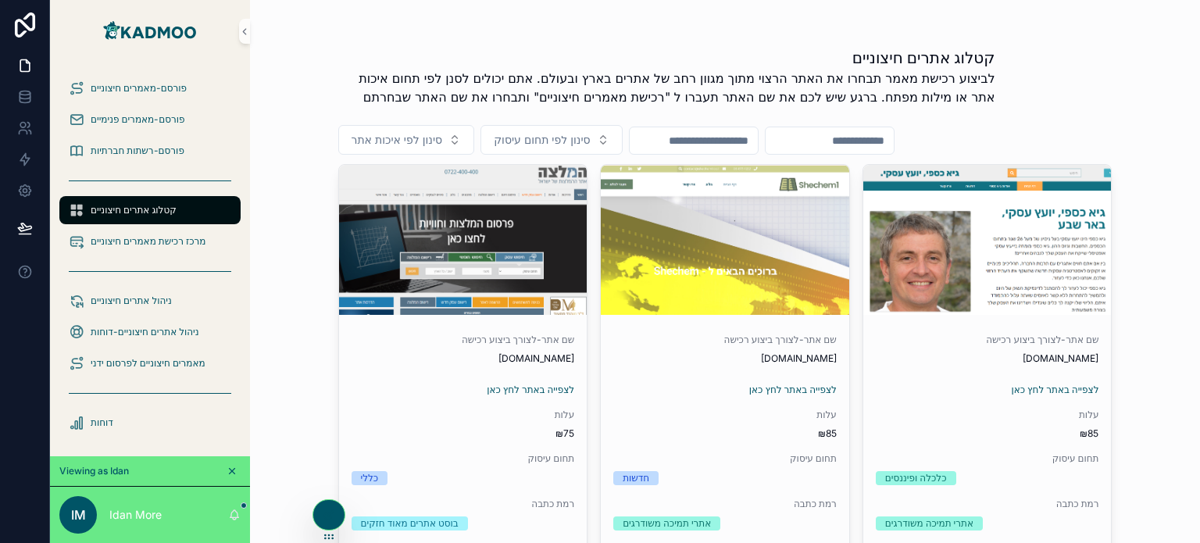
click at [726, 145] on input "scrollable content" at bounding box center [694, 141] width 128 height 22
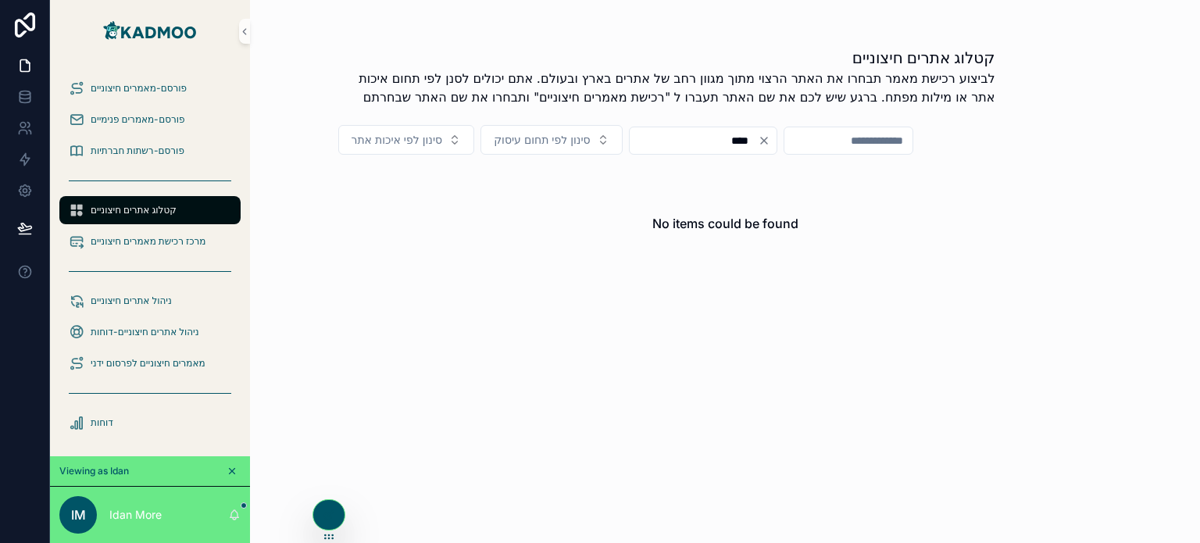
type input "*****"
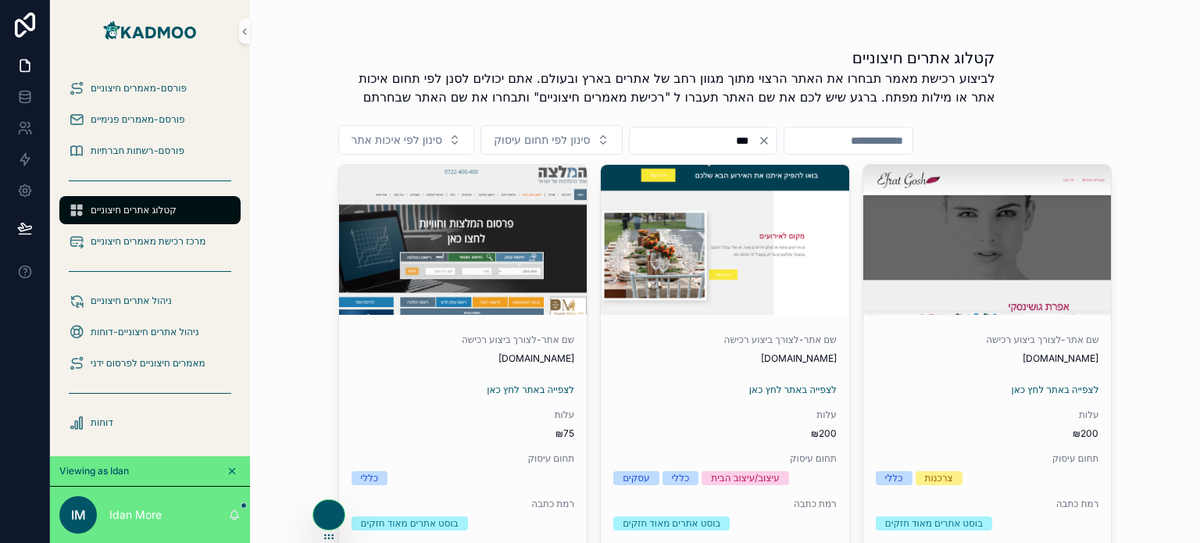
type input "***"
click at [770, 134] on icon "Clear" at bounding box center [764, 140] width 12 height 12
click at [803, 140] on div "סינון לפי איכות אתר סינון לפי תחום עיסוק" at bounding box center [725, 140] width 774 height 30
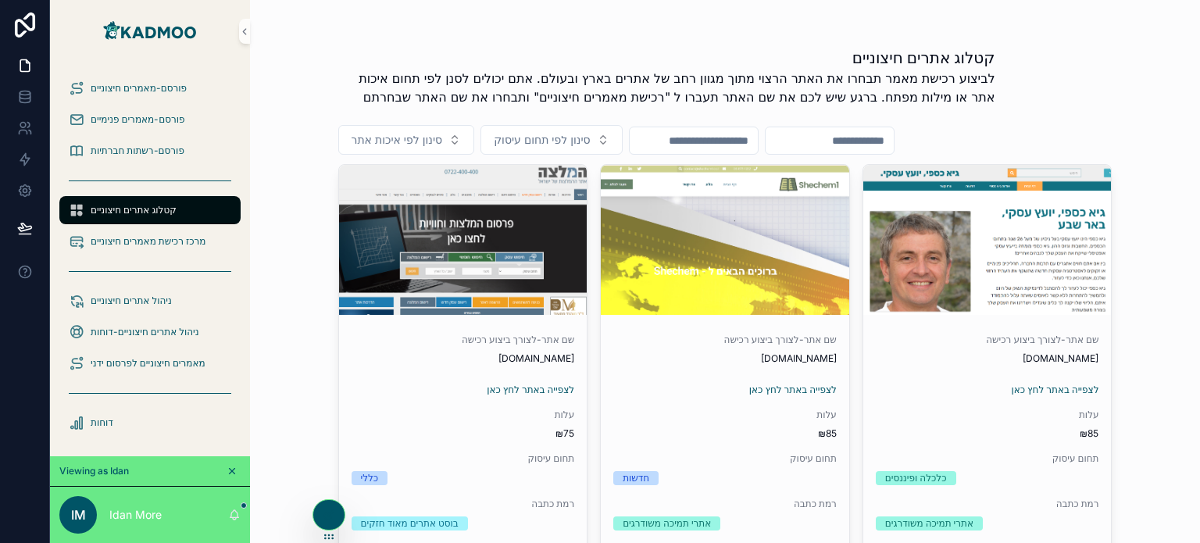
click at [737, 137] on input "scrollable content" at bounding box center [694, 141] width 128 height 22
click at [883, 140] on input "scrollable content" at bounding box center [829, 141] width 128 height 22
click at [546, 132] on span "סינון לפי תחום עיסוק" at bounding box center [542, 140] width 96 height 16
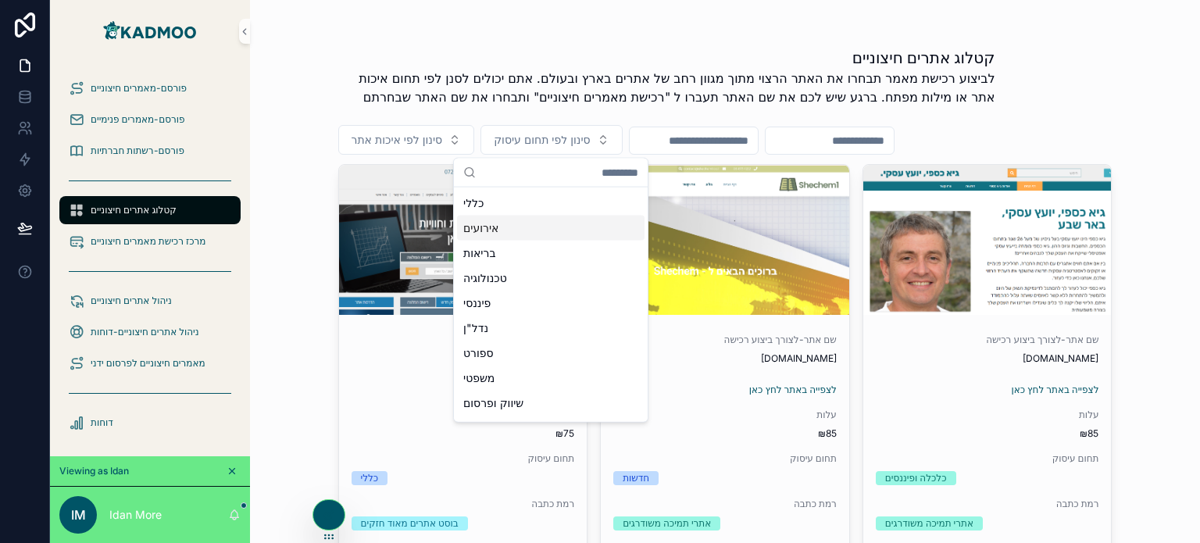
click at [701, 68] on h1 "קטלוג אתרים חיצוניים" at bounding box center [666, 58] width 657 height 22
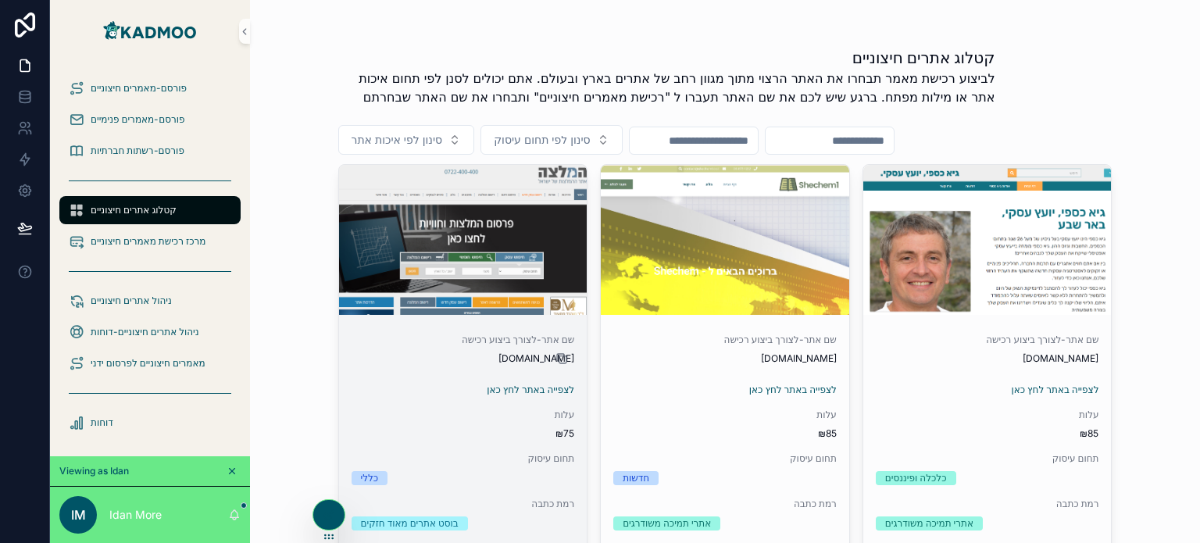
click at [555, 359] on icon "scrollable content" at bounding box center [561, 358] width 12 height 12
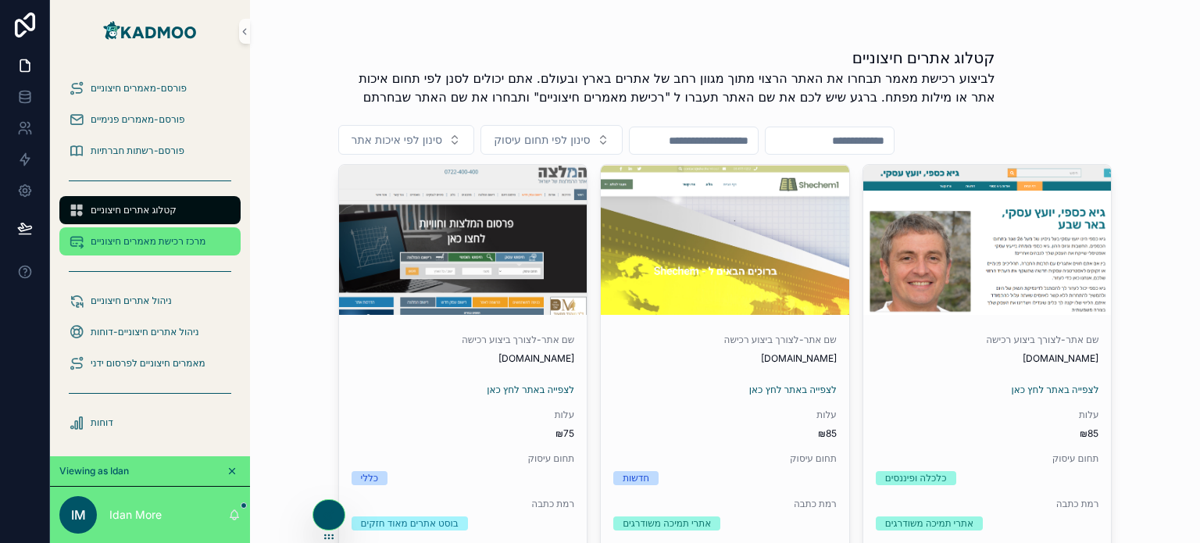
click at [175, 241] on span "מרכז רכישת מאמרים חיצוניים" at bounding box center [148, 241] width 115 height 12
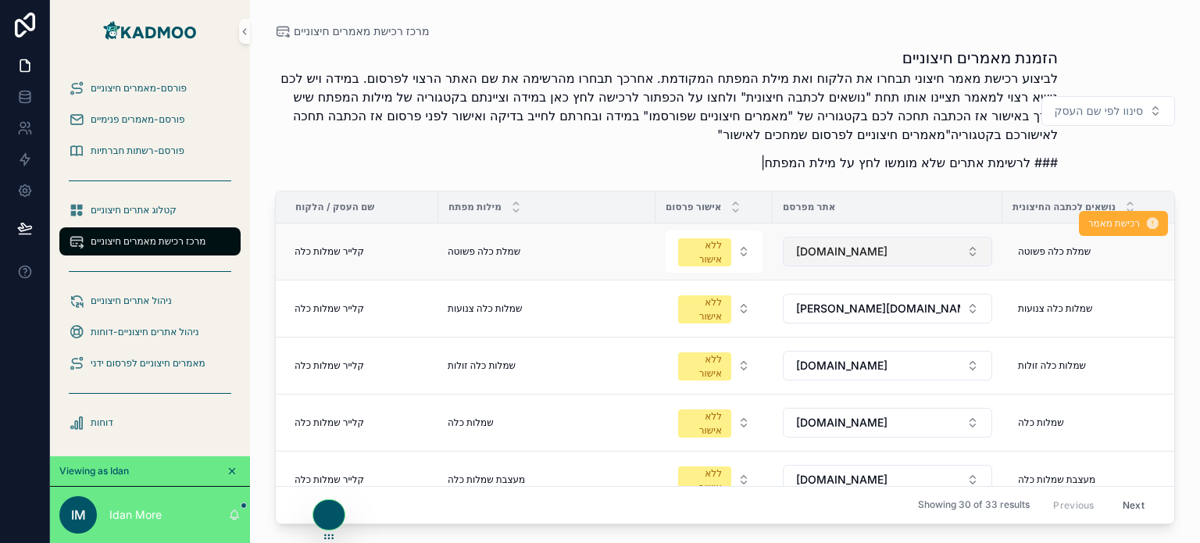
click at [883, 255] on span "[DOMAIN_NAME]" at bounding box center [841, 252] width 91 height 16
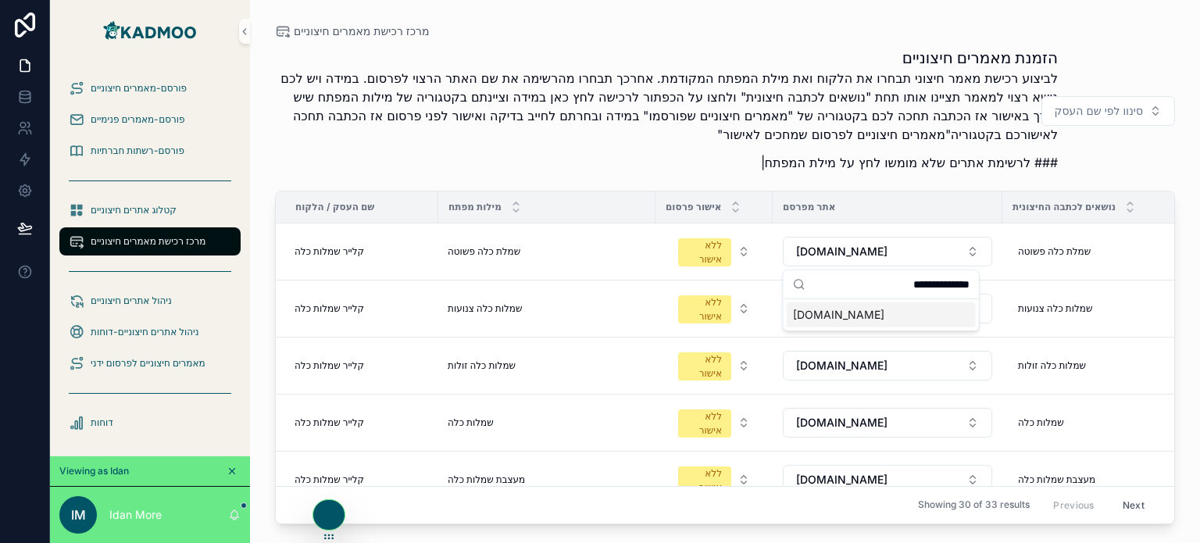
type input "**********"
click at [872, 316] on div "[DOMAIN_NAME]" at bounding box center [881, 314] width 189 height 25
click at [679, 112] on p "לביצוע רכישת מאמר חיצוני תבחרו את הלקוח ואת מילת המפתח המקודמת. אחרכך תבחרו מהר…" at bounding box center [666, 106] width 783 height 75
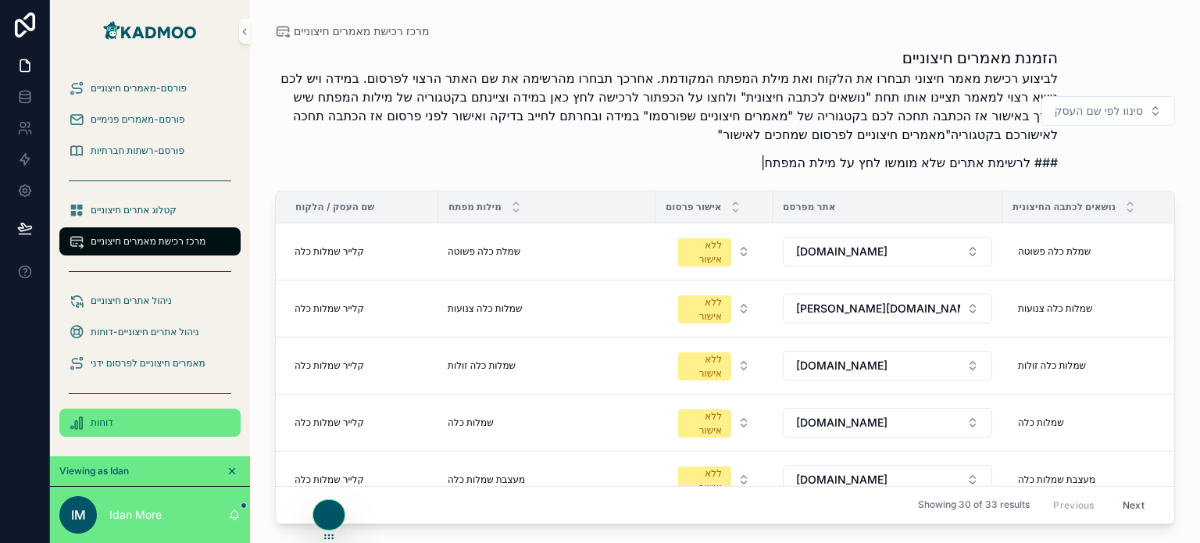
click at [130, 415] on div "דוחות" at bounding box center [150, 422] width 162 height 25
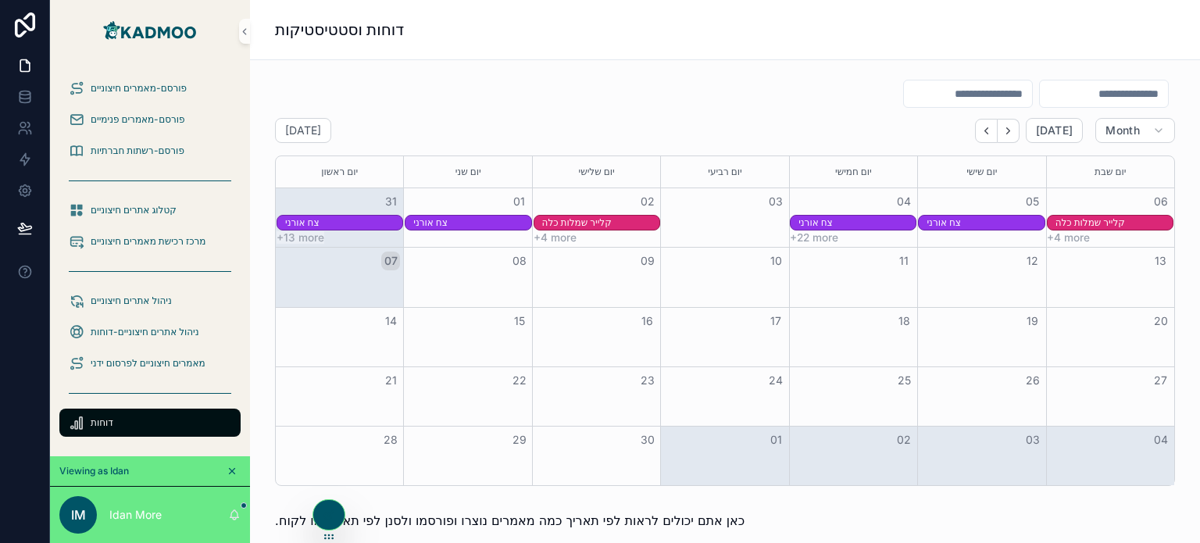
click at [155, 28] on img "scrollable content" at bounding box center [149, 31] width 99 height 25
